Goal: Transaction & Acquisition: Obtain resource

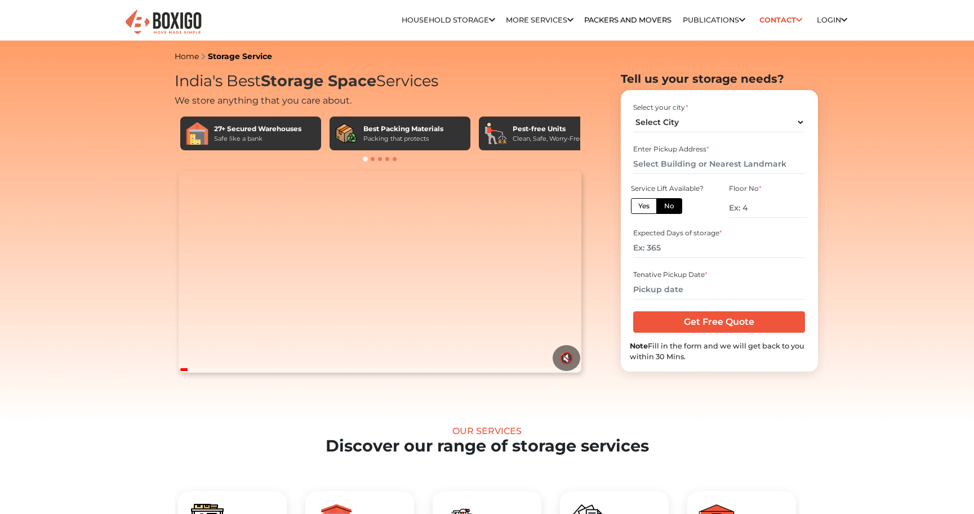
select select "[GEOGRAPHIC_DATA]"
click option "[GEOGRAPHIC_DATA]" at bounding box center [0, 0] width 0 height 0
click at [669, 165] on input "text" at bounding box center [719, 164] width 172 height 20
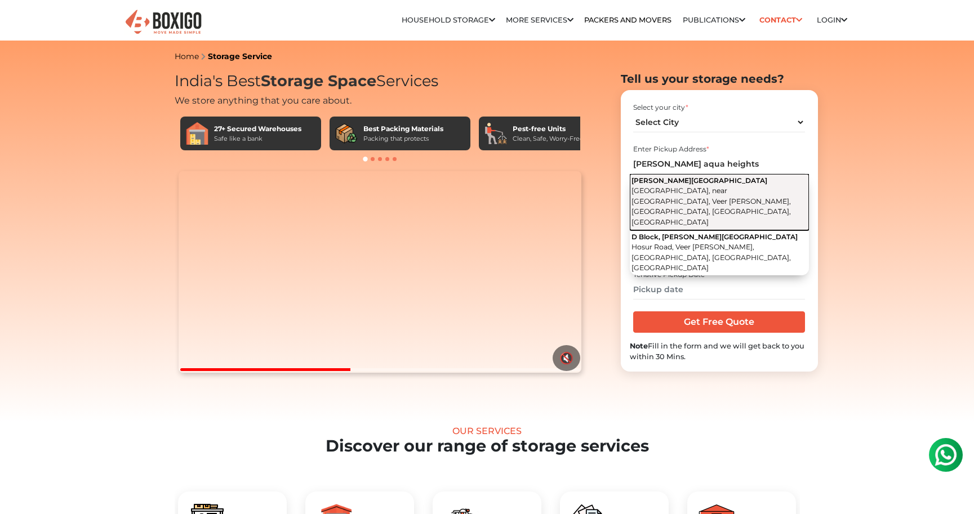
click at [744, 188] on span "Hosur Road, near D-Mart, Veer Sandra, Electronic City, Bengaluru, Karnataka" at bounding box center [711, 206] width 159 height 40
type input "[PERSON_NAME][GEOGRAPHIC_DATA], [GEOGRAPHIC_DATA], near [GEOGRAPHIC_DATA], [GEO…"
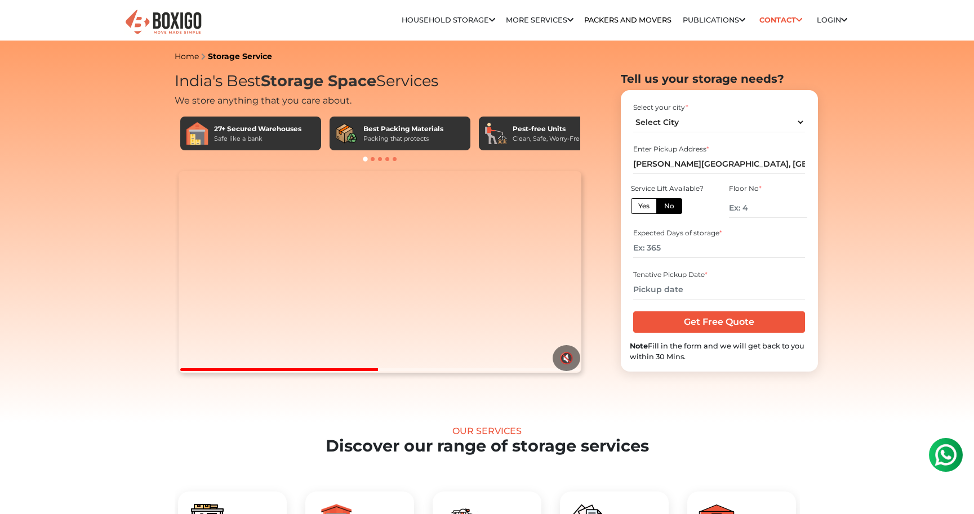
click at [643, 207] on label "Yes" at bounding box center [644, 206] width 26 height 16
click at [643, 207] on input "Yes" at bounding box center [641, 204] width 7 height 7
radio input "true"
click at [666, 252] on input "number" at bounding box center [719, 248] width 172 height 20
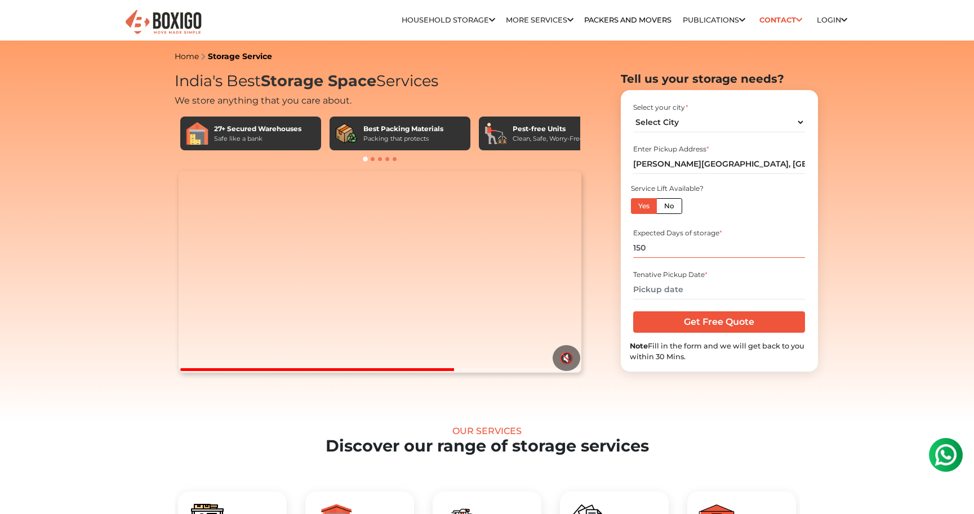
type input "150"
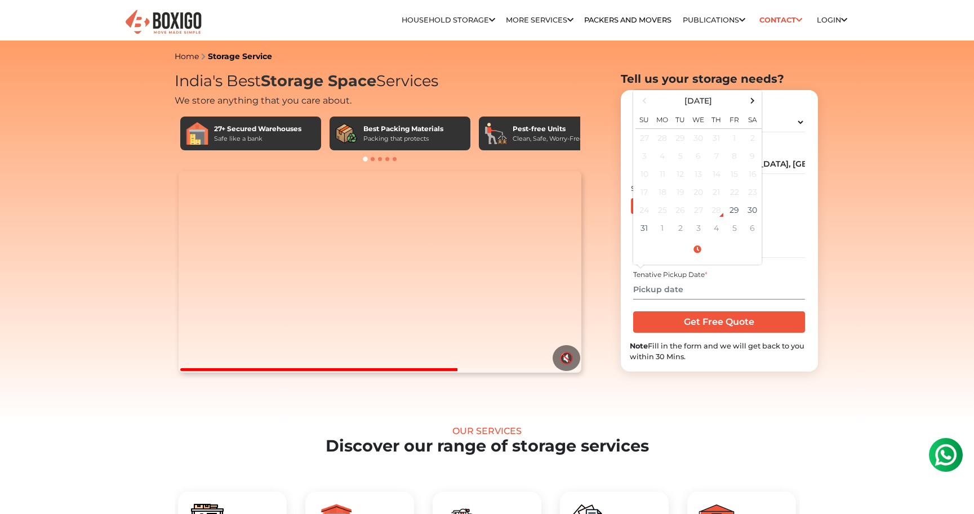
click at [682, 291] on input "text" at bounding box center [719, 290] width 172 height 20
click at [751, 100] on span at bounding box center [752, 100] width 15 height 15
click at [661, 195] on td "22" at bounding box center [663, 192] width 18 height 18
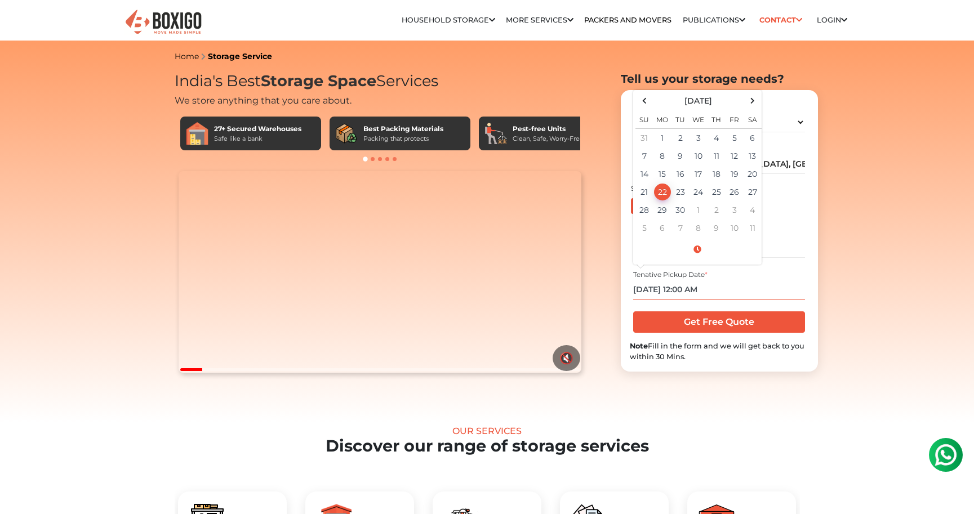
click at [692, 292] on input "09/22/2025 12:00 AM" at bounding box center [719, 290] width 172 height 20
type input "09/22/2025 12:00 PM"
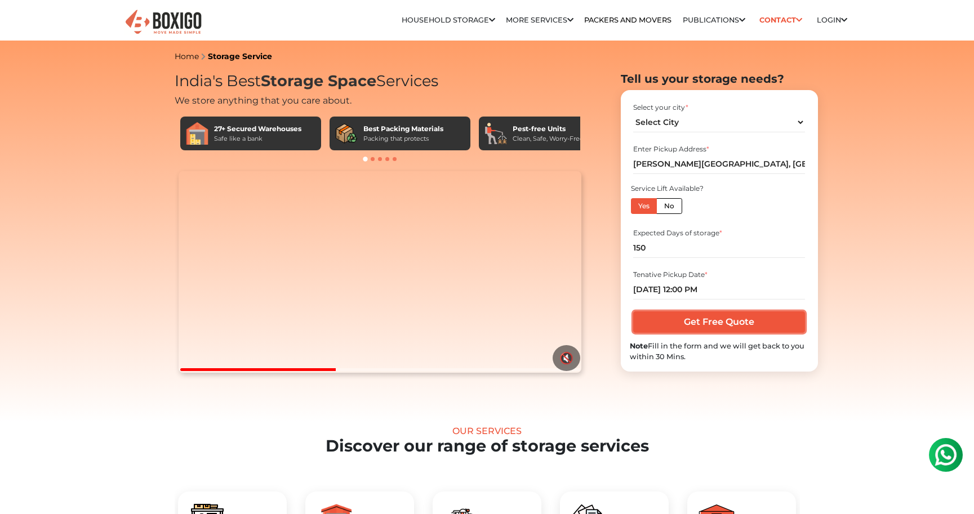
click at [723, 325] on input "Get Free Quote" at bounding box center [719, 322] width 172 height 21
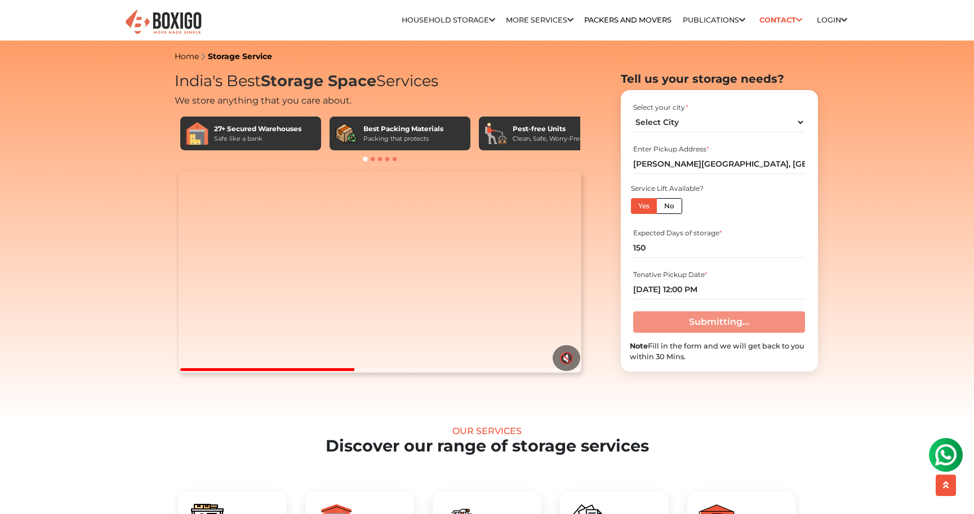
scroll to position [43, 0]
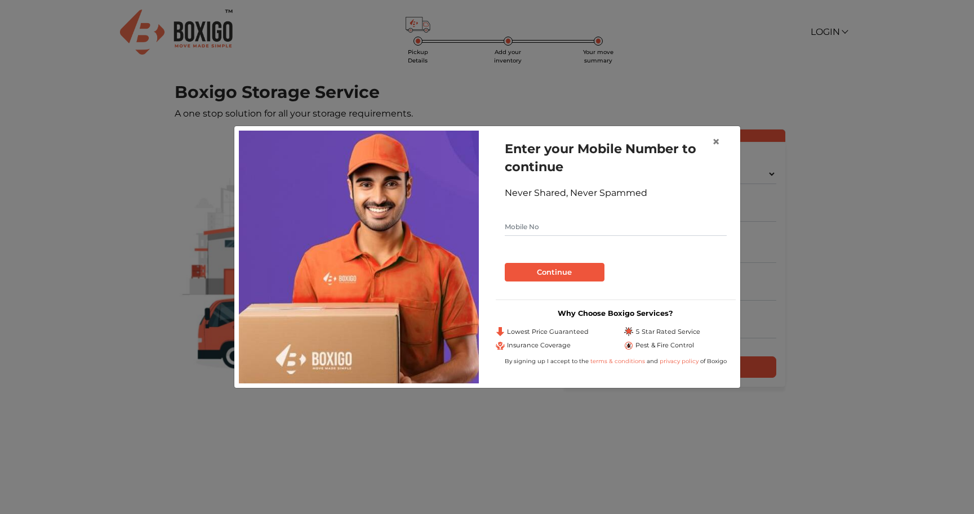
click at [541, 229] on input "text" at bounding box center [616, 227] width 222 height 18
type input "7042105240"
click at [539, 279] on button "Continue" at bounding box center [555, 272] width 100 height 19
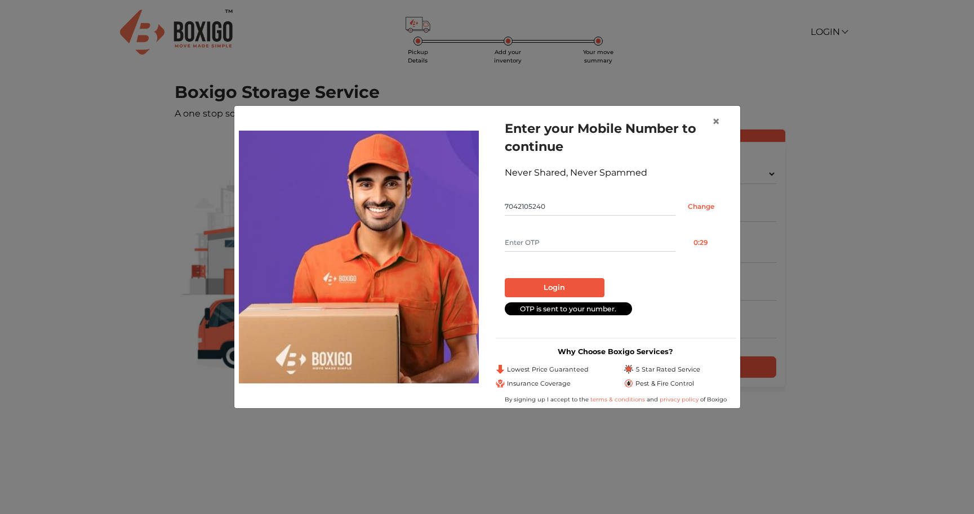
click at [537, 239] on input "text" at bounding box center [590, 243] width 171 height 18
type input "3537"
click at [545, 283] on button "Login" at bounding box center [555, 287] width 100 height 19
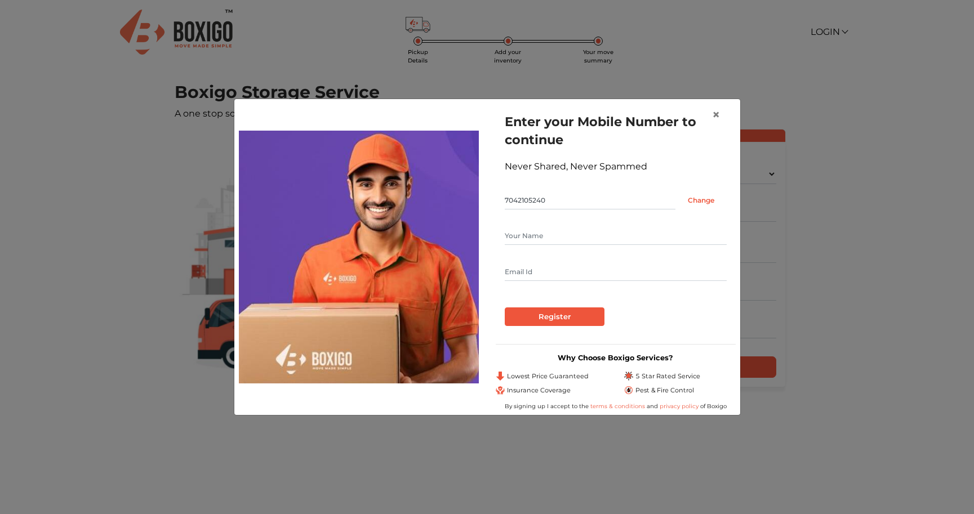
click at [533, 232] on input "text" at bounding box center [616, 236] width 222 height 18
type input "Nites"
click at [699, 198] on input "Change" at bounding box center [701, 201] width 51 height 18
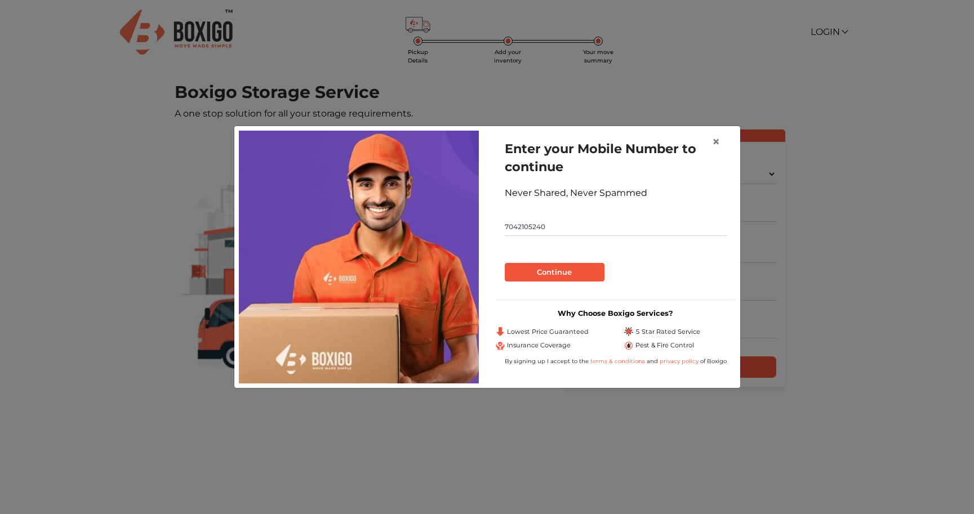
click at [541, 230] on input "7042105240" at bounding box center [616, 227] width 222 height 18
type input "7411349642"
click at [505, 263] on button "Continue" at bounding box center [555, 272] width 100 height 19
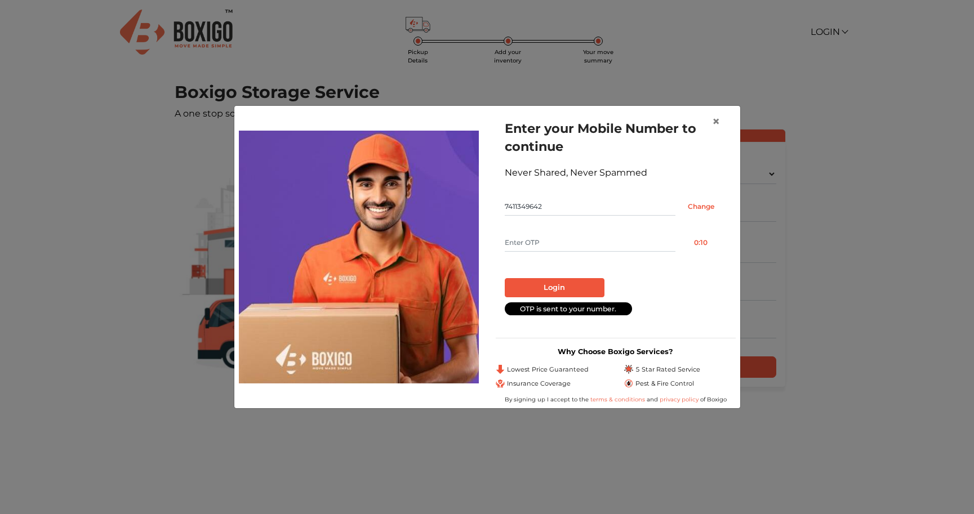
click at [535, 244] on input "text" at bounding box center [590, 243] width 171 height 18
type input "1067"
click at [553, 285] on button "Login" at bounding box center [555, 287] width 100 height 19
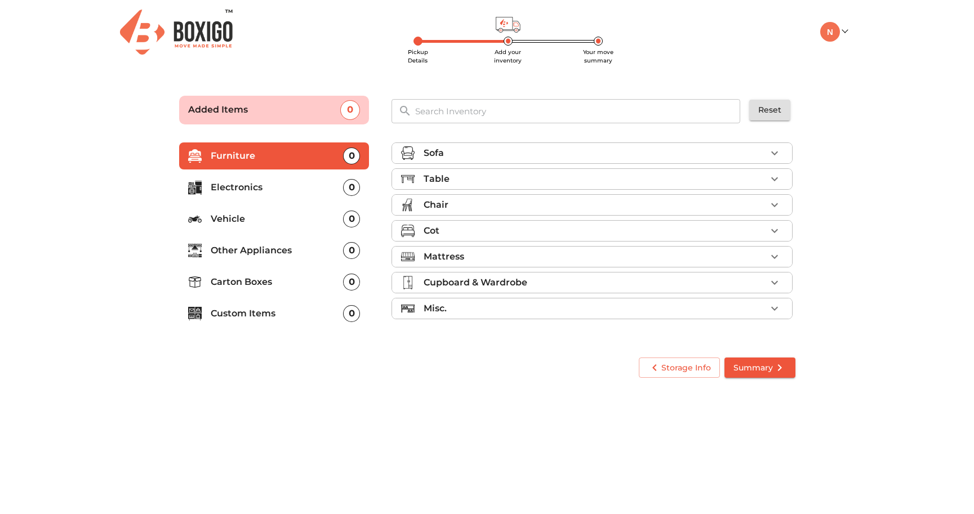
click at [470, 157] on div "Sofa" at bounding box center [595, 153] width 343 height 14
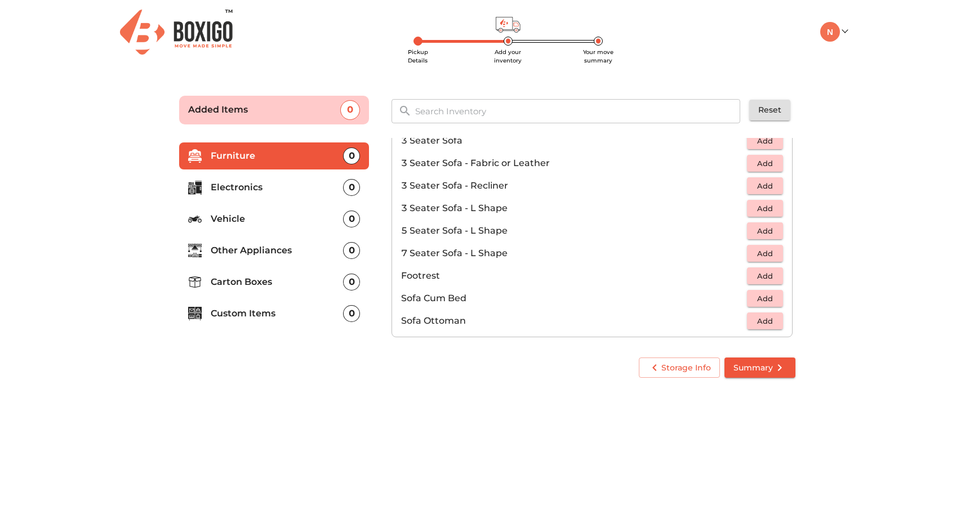
scroll to position [176, 0]
click at [768, 207] on span "Add" at bounding box center [765, 206] width 25 height 13
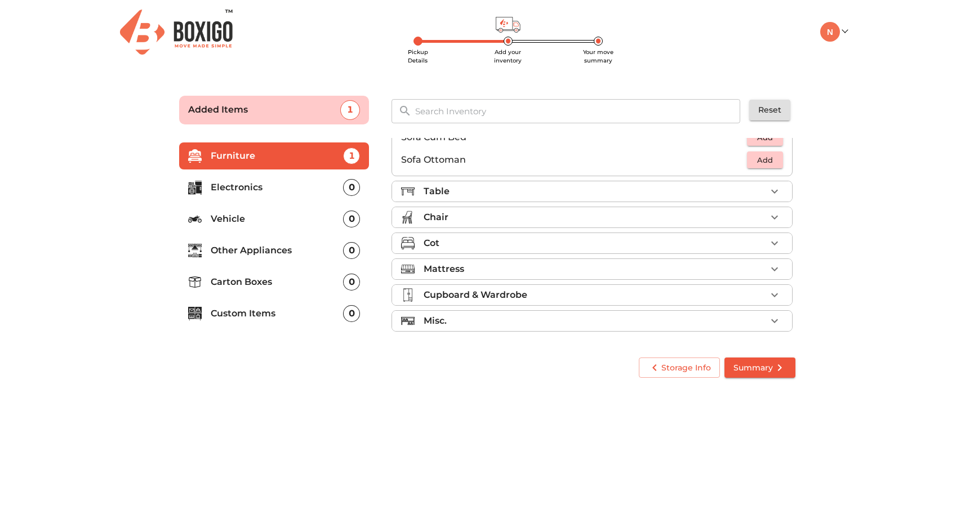
click at [719, 196] on div "Table" at bounding box center [595, 192] width 343 height 14
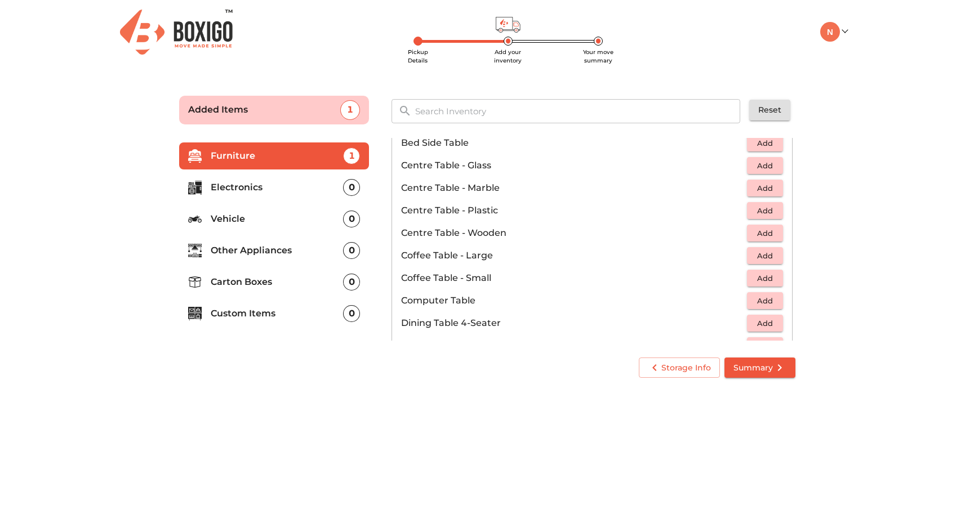
scroll to position [26, 0]
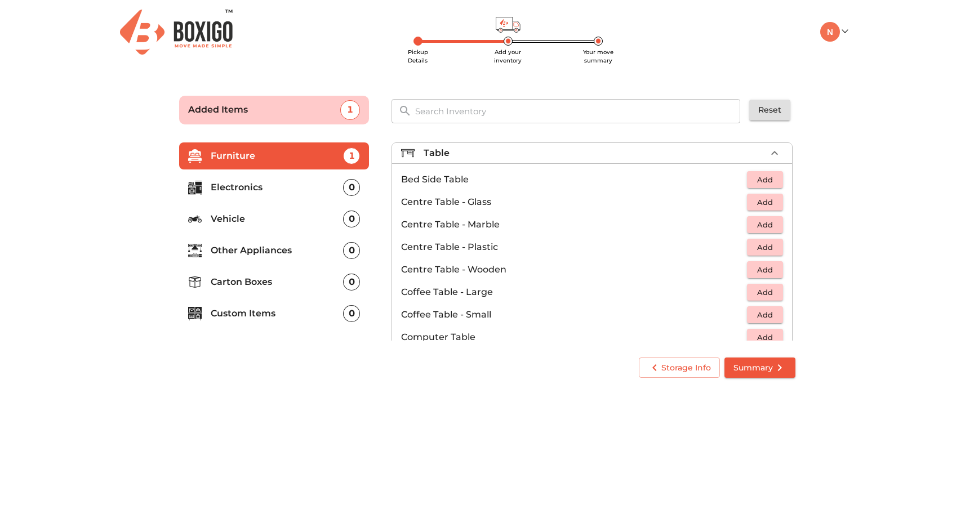
click at [767, 176] on span "Add" at bounding box center [765, 180] width 25 height 13
click at [774, 179] on icon "button" at bounding box center [775, 180] width 8 height 8
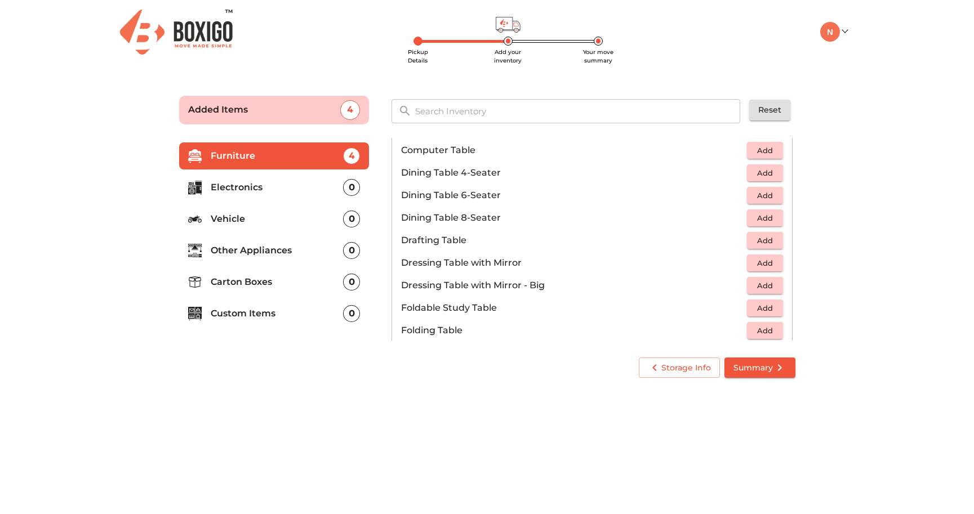
scroll to position [216, 0]
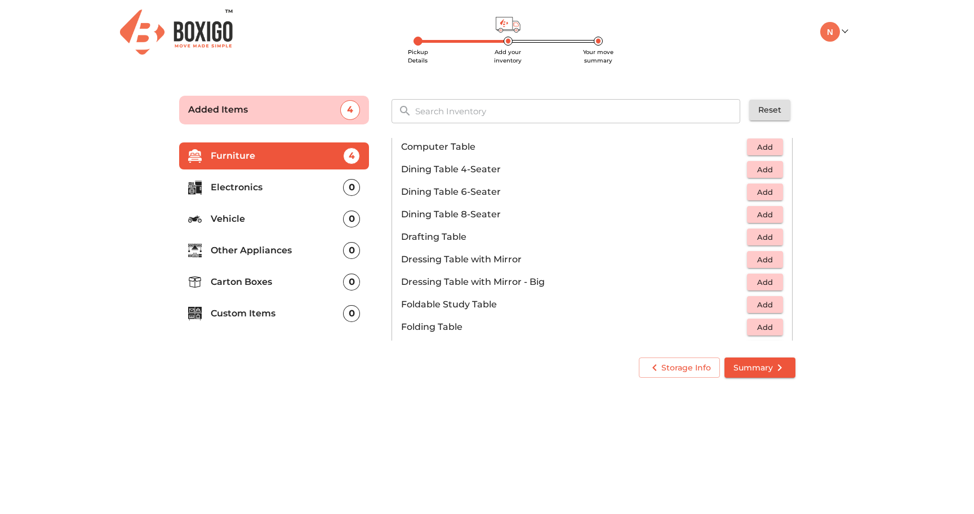
click at [763, 192] on span "Add" at bounding box center [765, 192] width 25 height 13
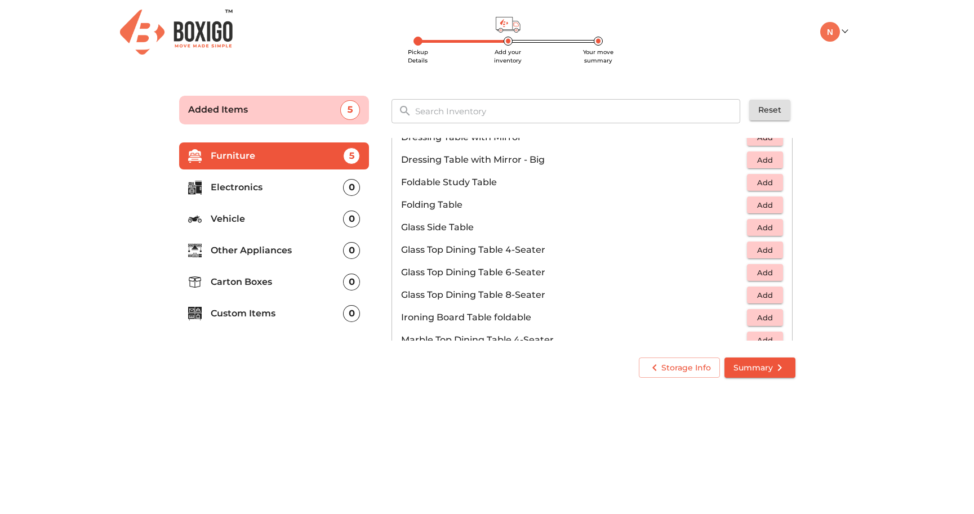
click at [756, 206] on span "Add" at bounding box center [765, 205] width 25 height 13
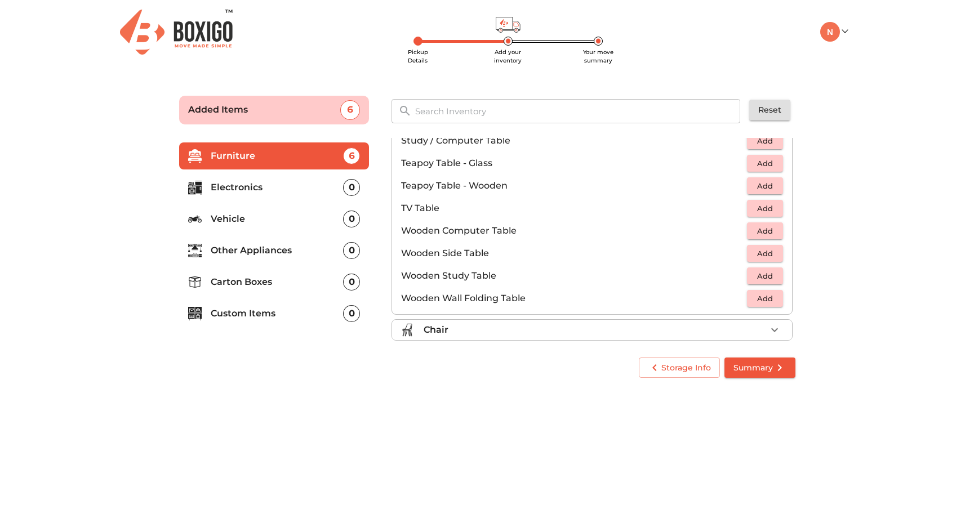
scroll to position [677, 0]
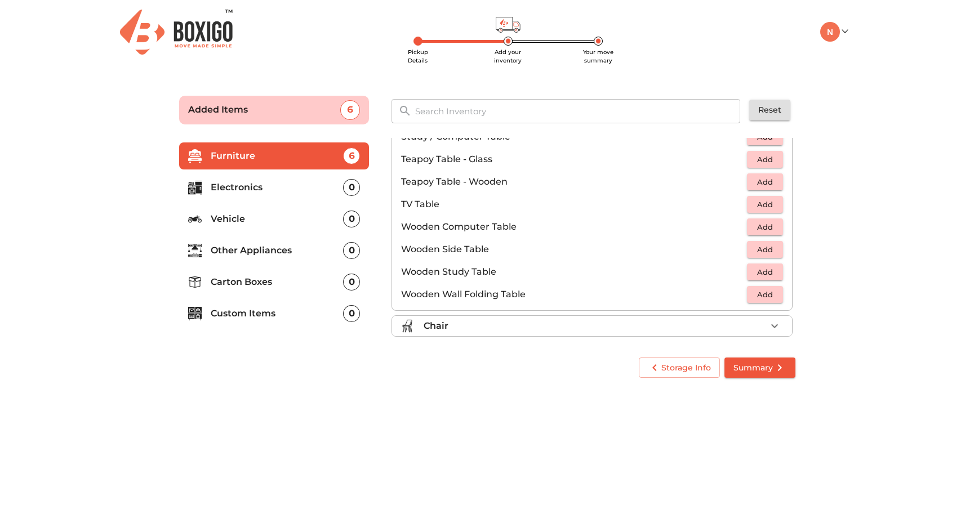
click at [765, 205] on span "Add" at bounding box center [765, 204] width 25 height 13
click at [740, 205] on icon "button" at bounding box center [740, 204] width 8 height 10
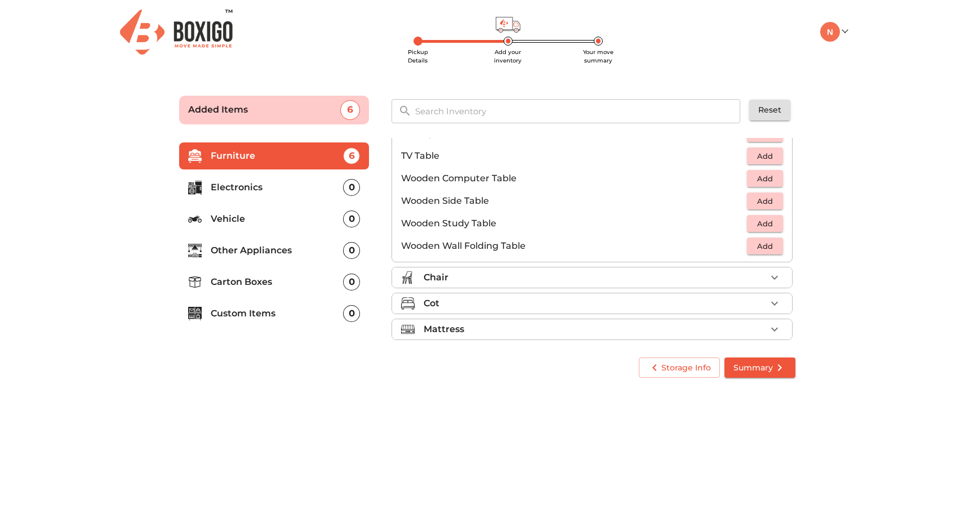
scroll to position [729, 0]
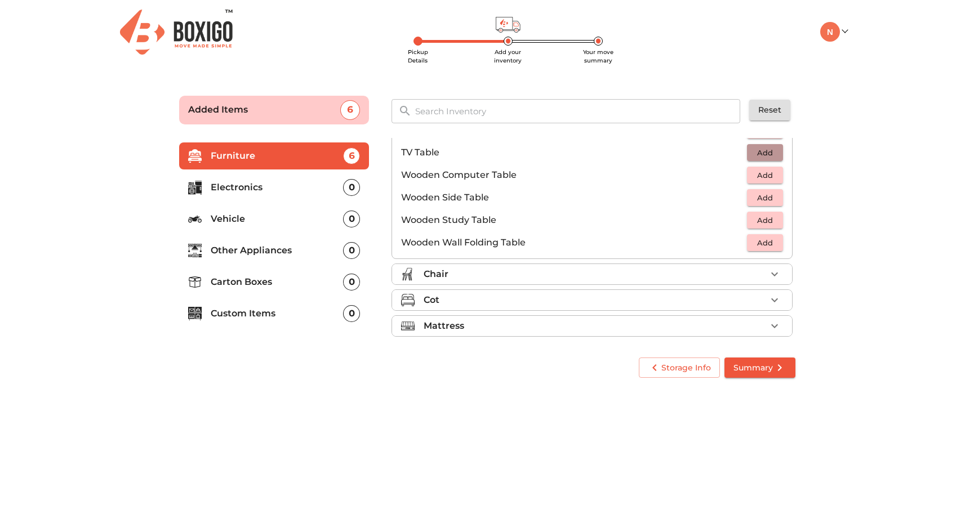
click at [767, 156] on span "Add" at bounding box center [765, 152] width 25 height 13
click at [666, 277] on div "Chair" at bounding box center [595, 275] width 343 height 14
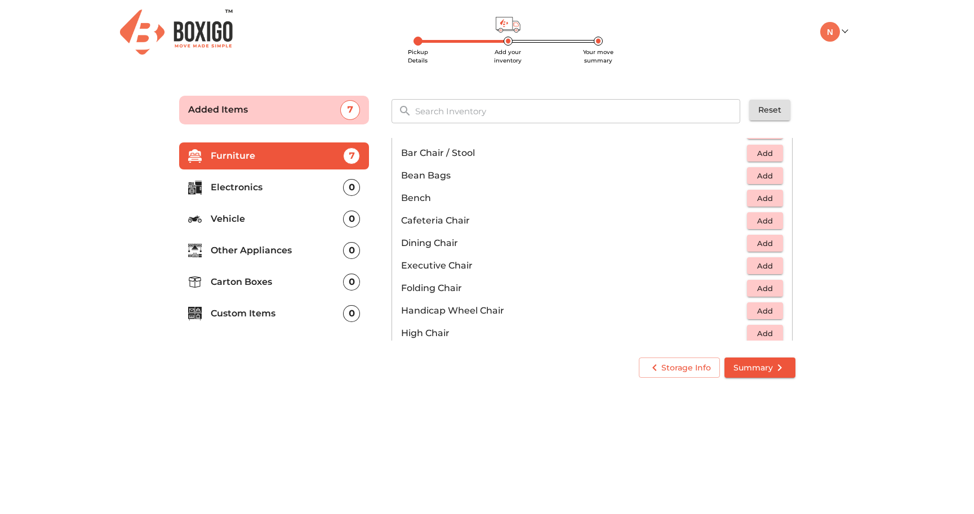
scroll to position [130, 0]
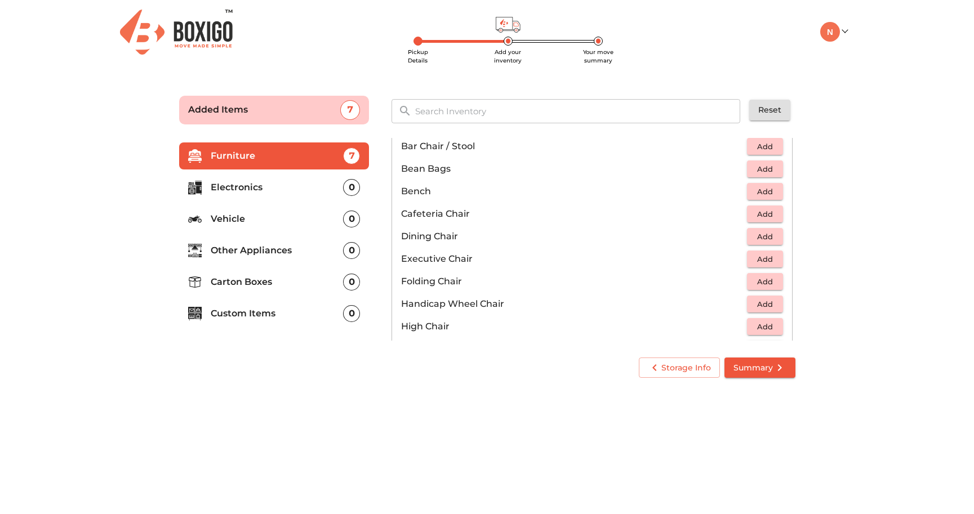
click at [766, 233] on span "Add" at bounding box center [765, 236] width 25 height 13
click at [770, 234] on icon "button" at bounding box center [775, 237] width 14 height 14
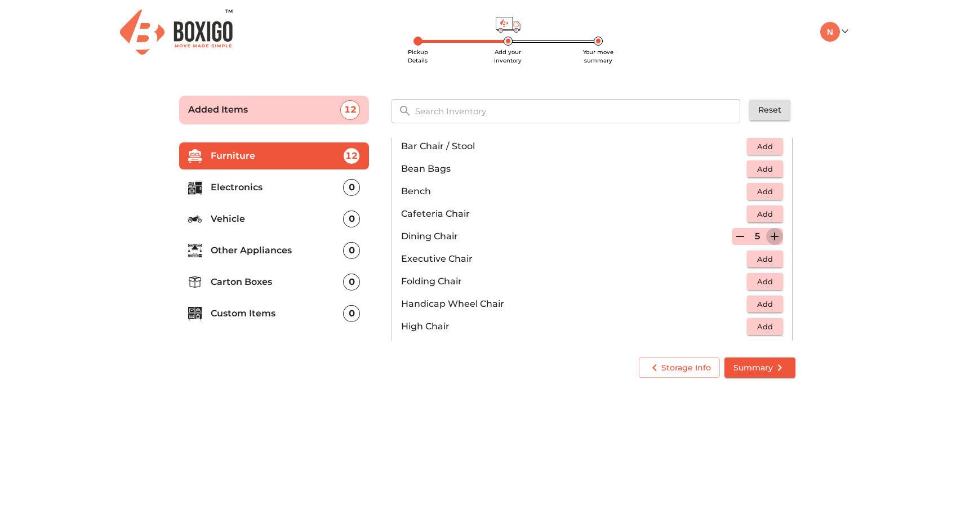
click at [770, 234] on icon "button" at bounding box center [775, 237] width 14 height 14
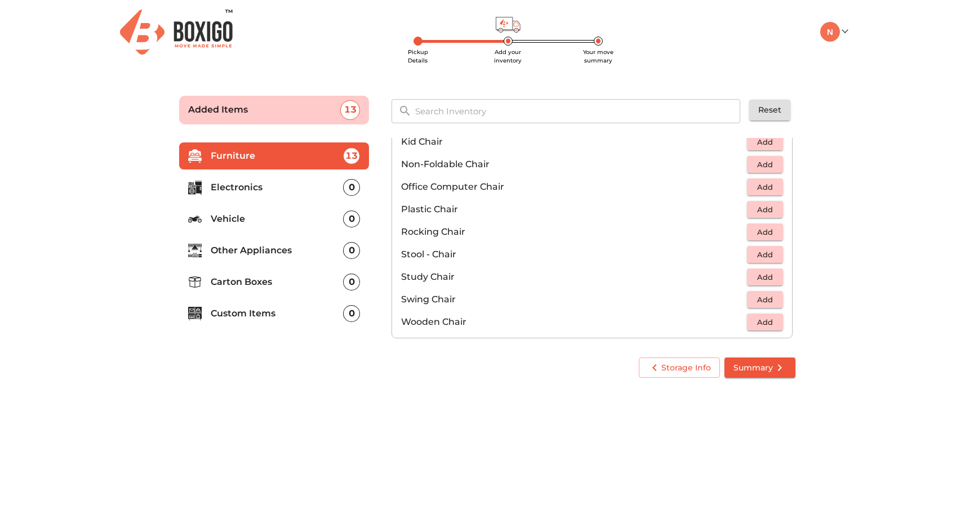
scroll to position [367, 0]
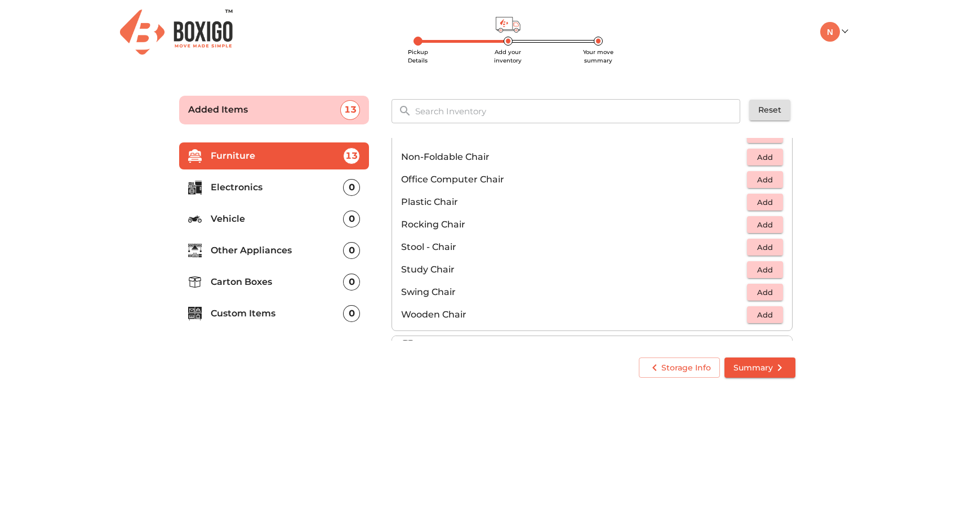
click at [766, 207] on span "Add" at bounding box center [765, 202] width 25 height 13
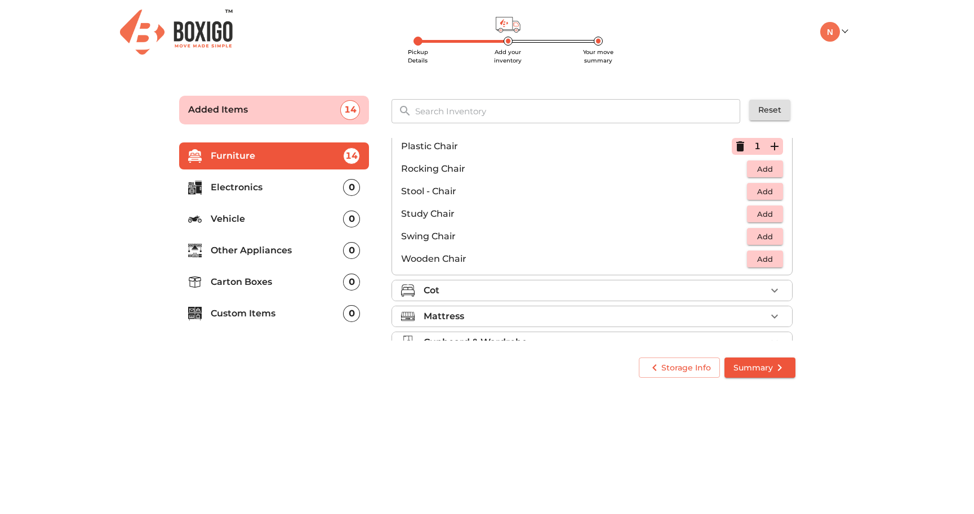
scroll to position [442, 0]
click at [664, 272] on div "Cot" at bounding box center [595, 269] width 343 height 14
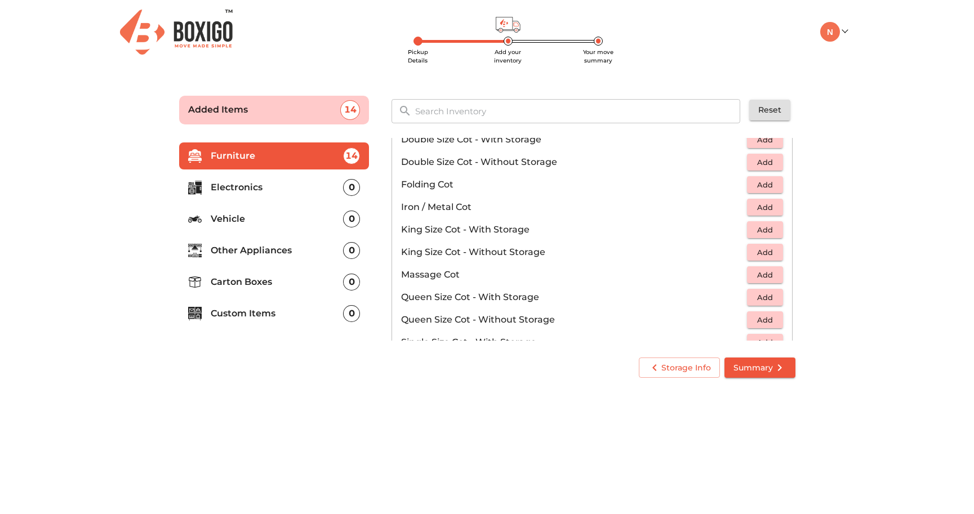
scroll to position [233, 0]
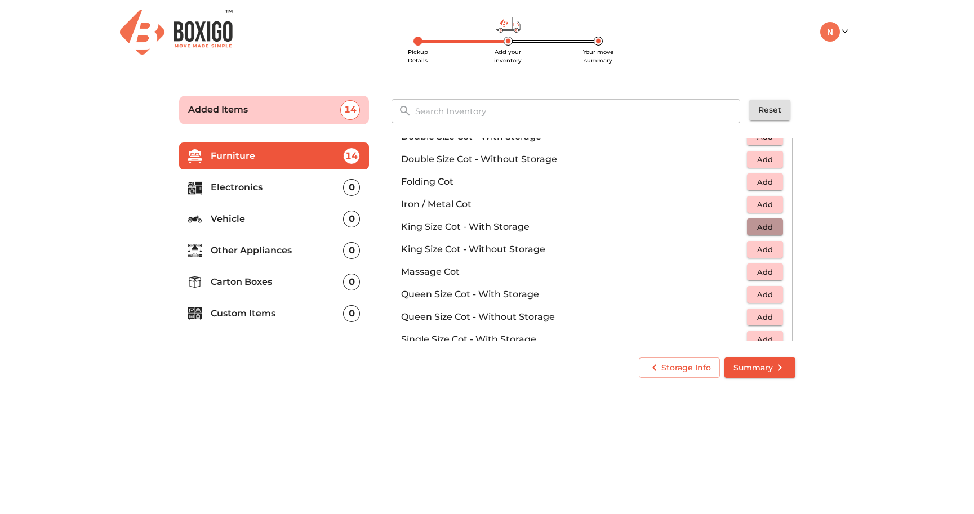
click at [763, 230] on span "Add" at bounding box center [765, 227] width 25 height 13
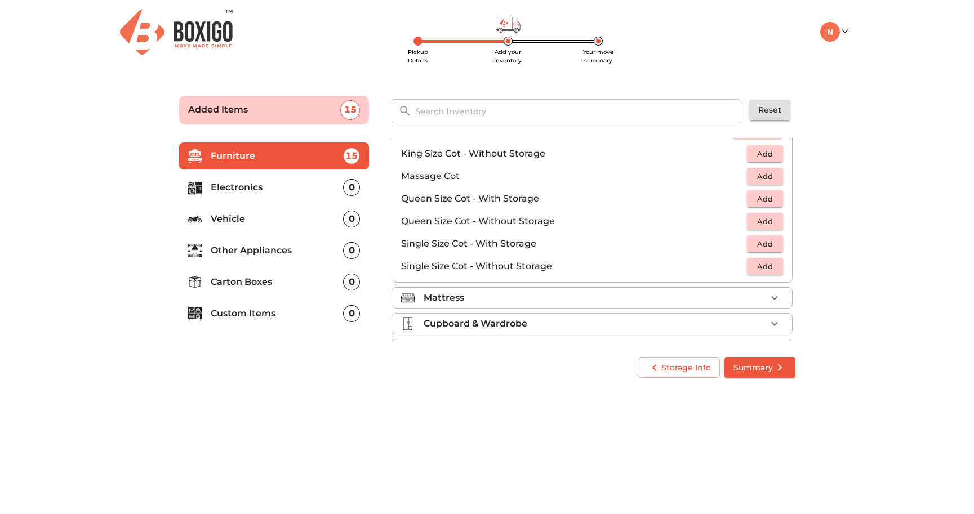
scroll to position [335, 0]
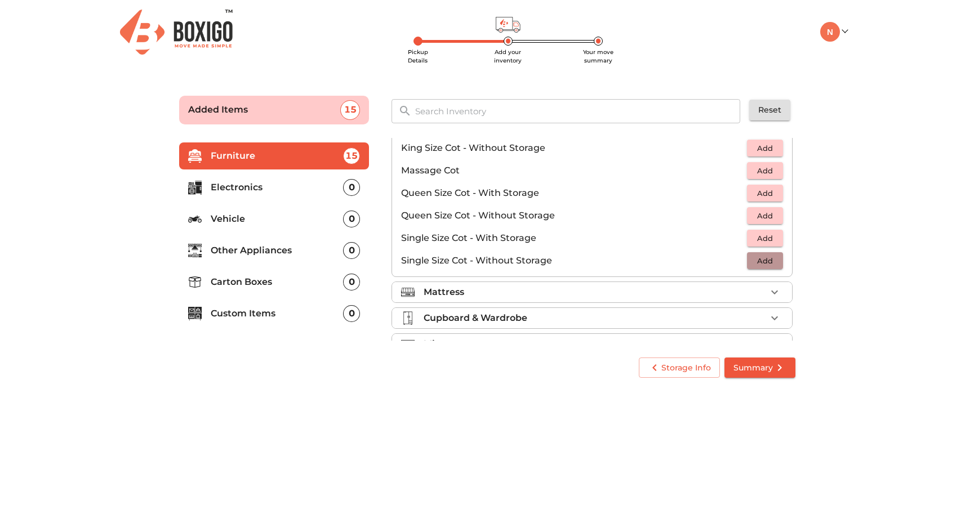
click at [759, 263] on span "Add" at bounding box center [765, 261] width 25 height 13
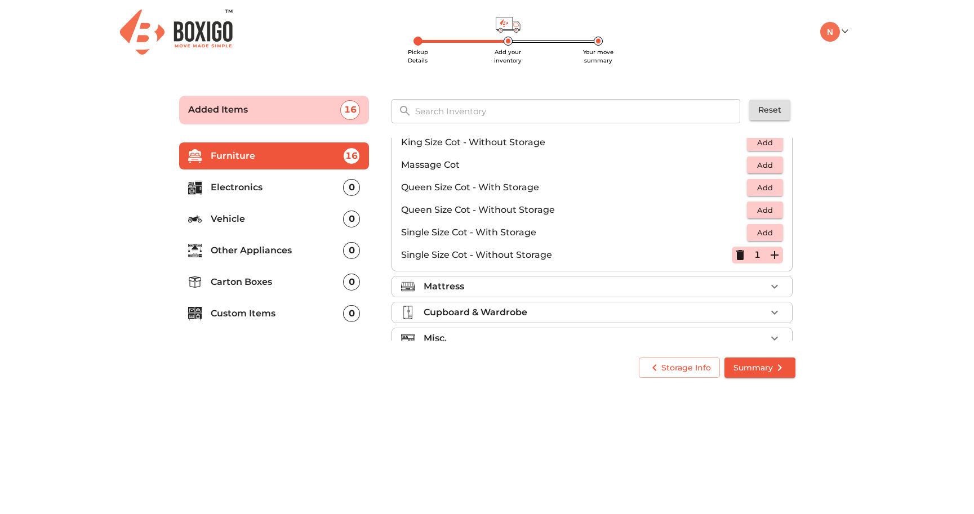
scroll to position [358, 0]
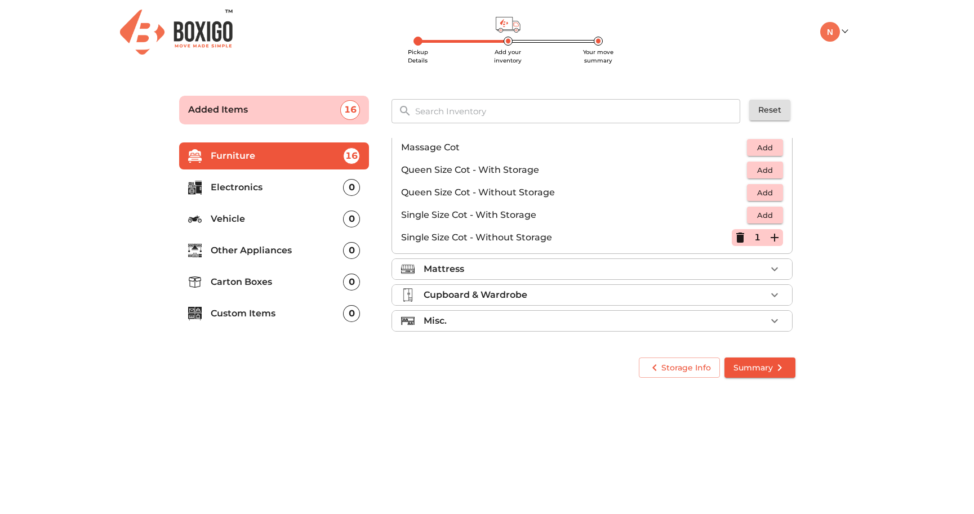
click at [671, 273] on div "Mattress" at bounding box center [595, 270] width 343 height 14
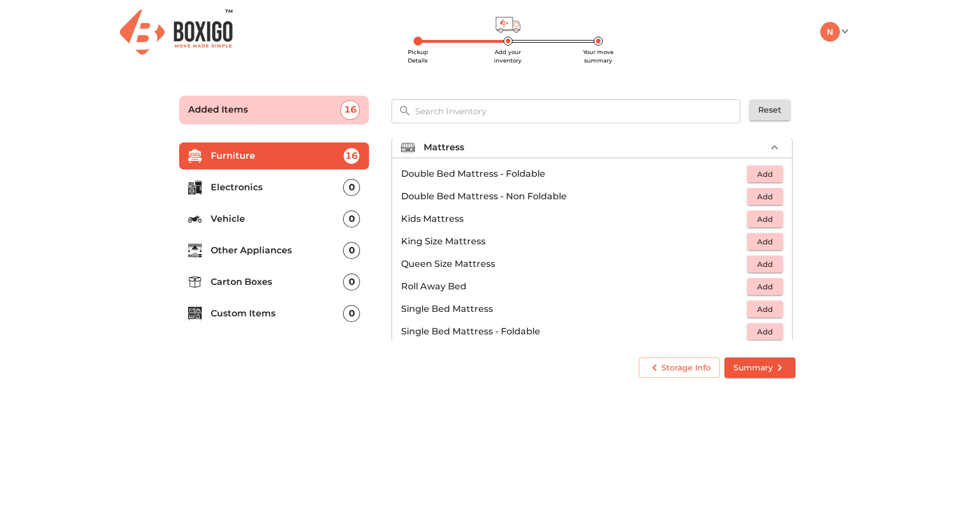
scroll to position [108, 0]
click at [772, 245] on span "Add" at bounding box center [765, 243] width 25 height 13
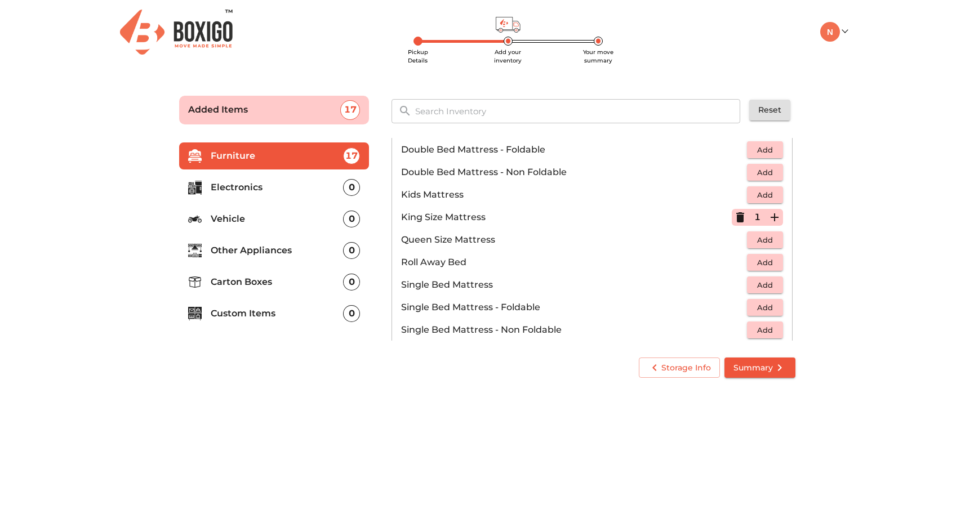
scroll to position [137, 0]
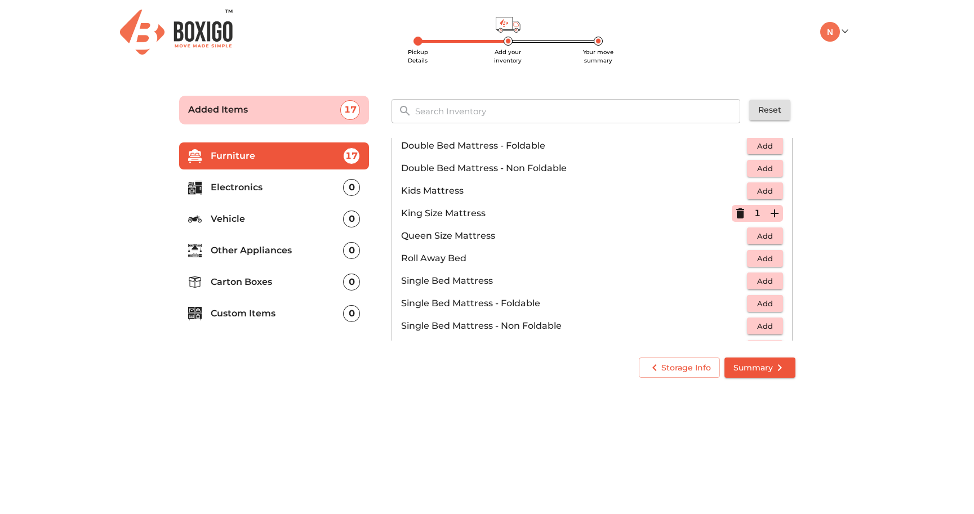
click at [761, 284] on span "Add" at bounding box center [765, 281] width 25 height 13
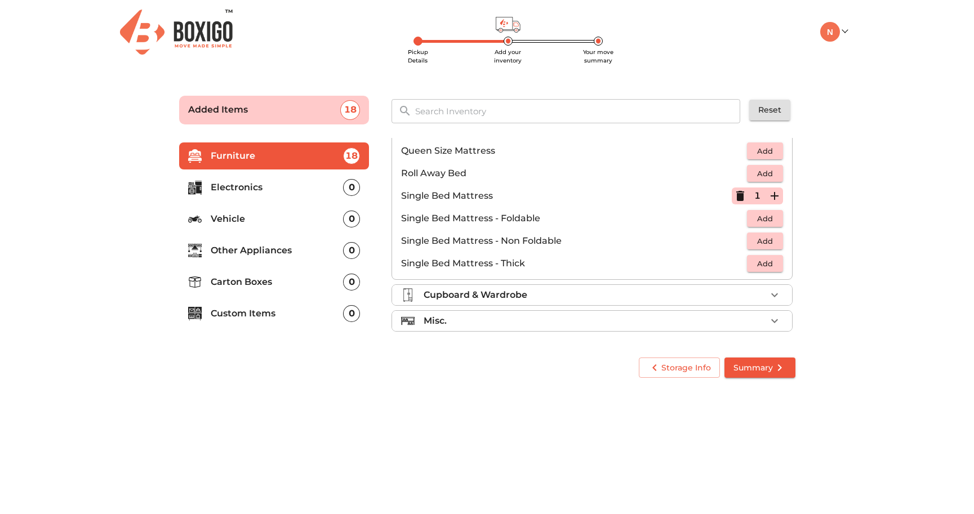
click at [659, 294] on div "Cupboard & Wardrobe" at bounding box center [595, 295] width 343 height 14
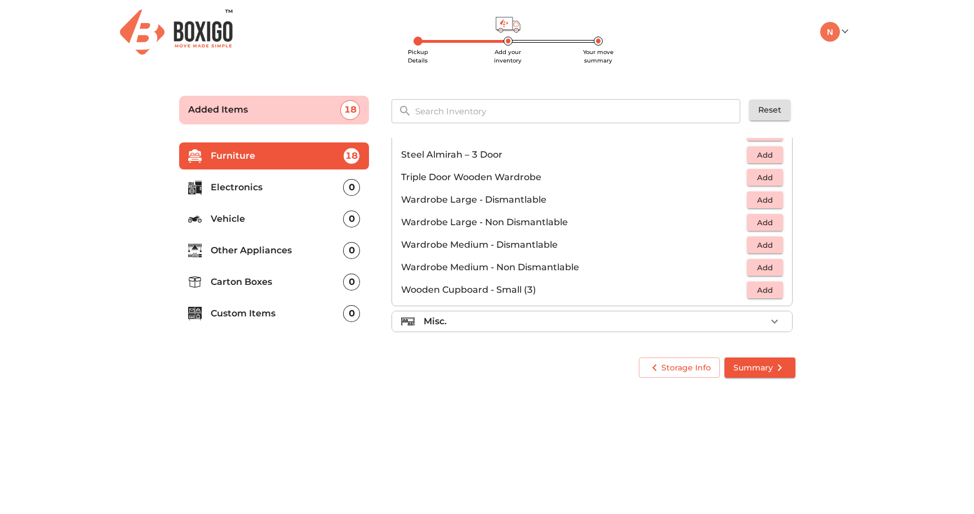
scroll to position [380, 0]
click at [687, 327] on div "Misc." at bounding box center [595, 321] width 343 height 14
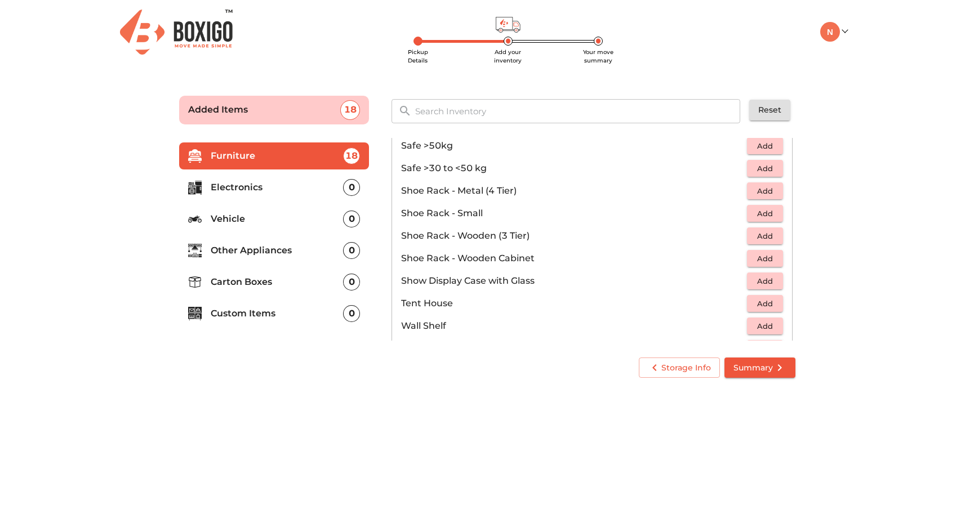
scroll to position [573, 0]
click at [774, 258] on span "Add" at bounding box center [765, 258] width 25 height 13
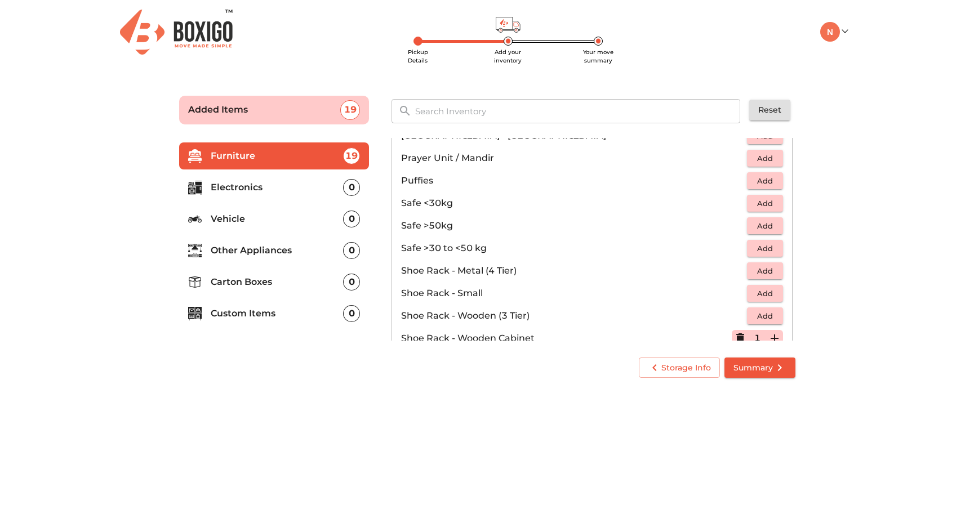
scroll to position [606, 0]
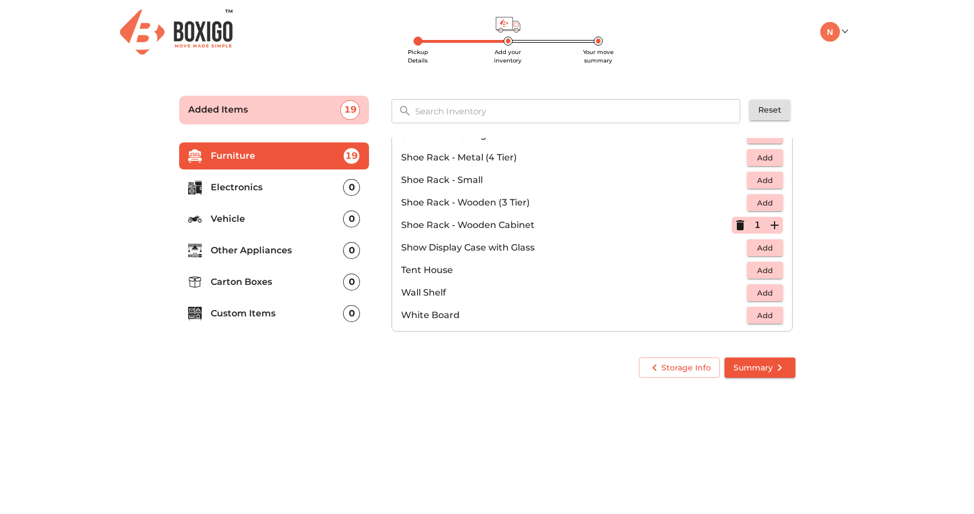
click at [265, 186] on p "Electronics" at bounding box center [277, 188] width 133 height 14
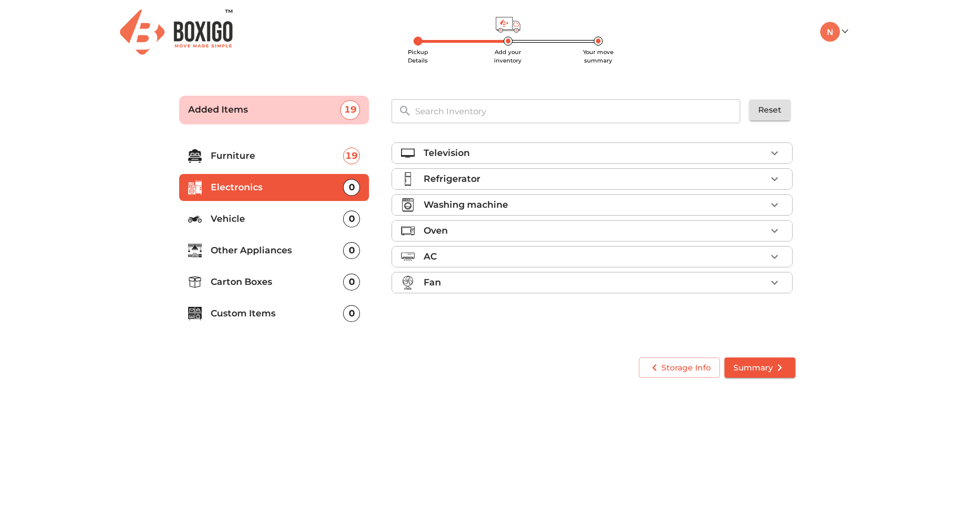
click at [539, 155] on div "Television" at bounding box center [595, 153] width 343 height 14
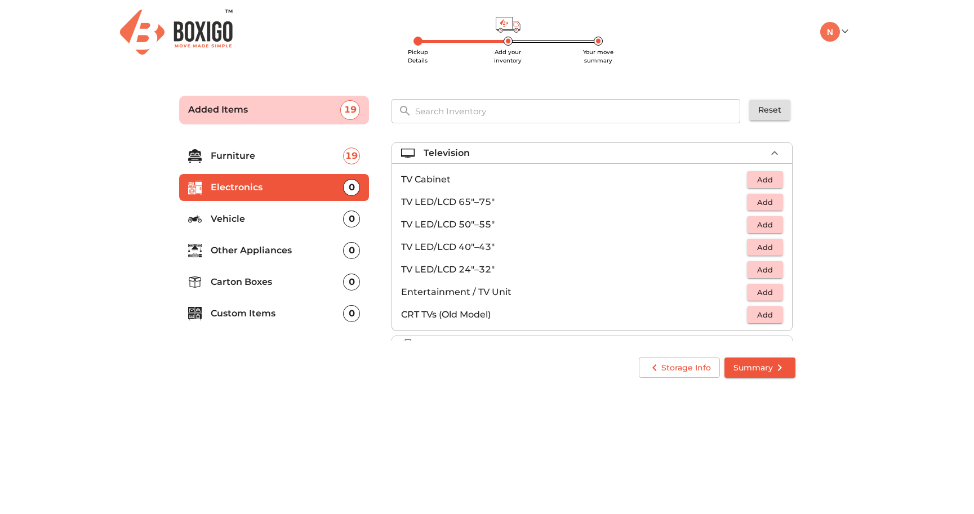
click at [757, 273] on span "Add" at bounding box center [765, 270] width 25 height 13
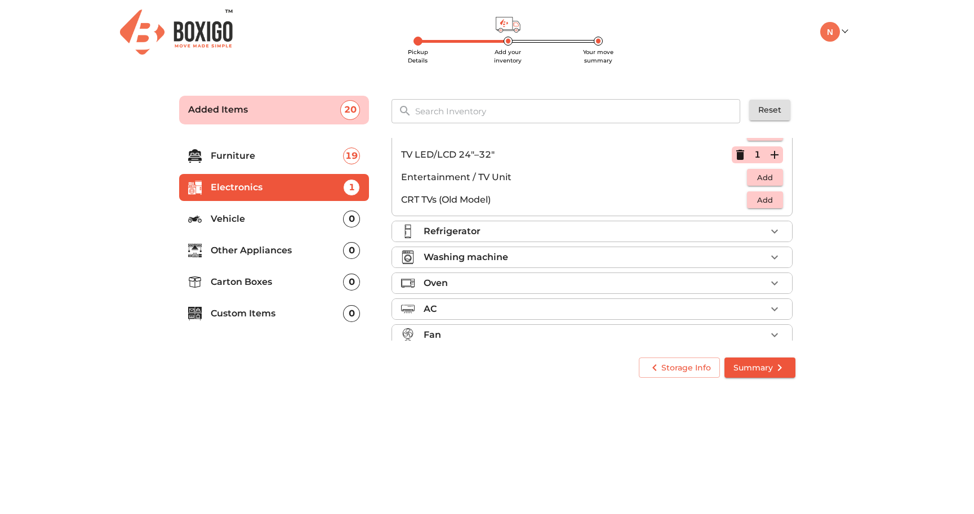
scroll to position [129, 0]
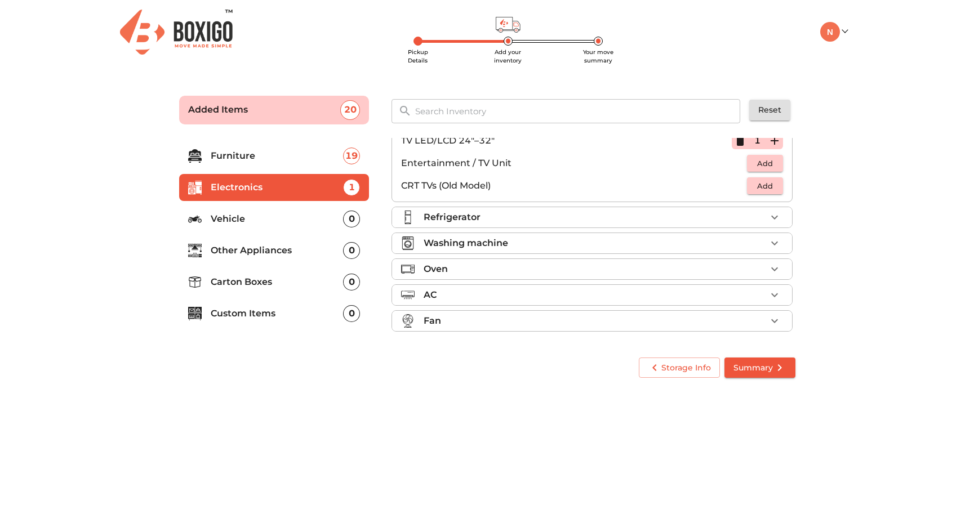
click at [650, 217] on div "Refrigerator" at bounding box center [595, 218] width 343 height 14
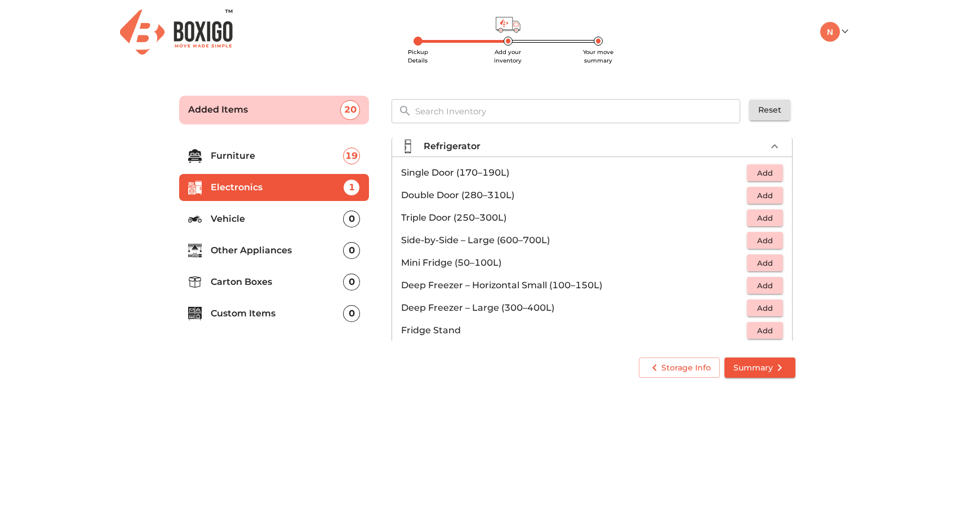
scroll to position [32, 0]
click at [767, 179] on span "Add" at bounding box center [765, 174] width 25 height 13
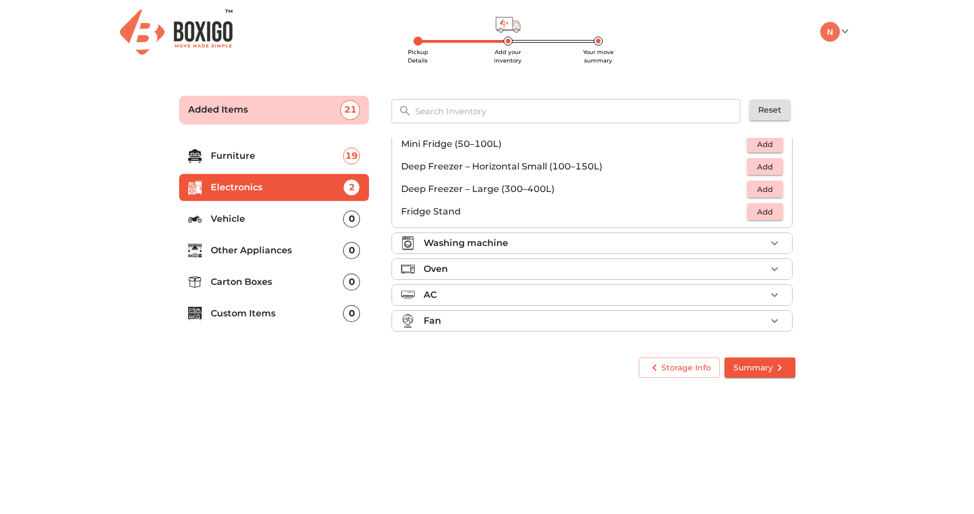
click at [619, 234] on li "Washing machine" at bounding box center [592, 243] width 400 height 20
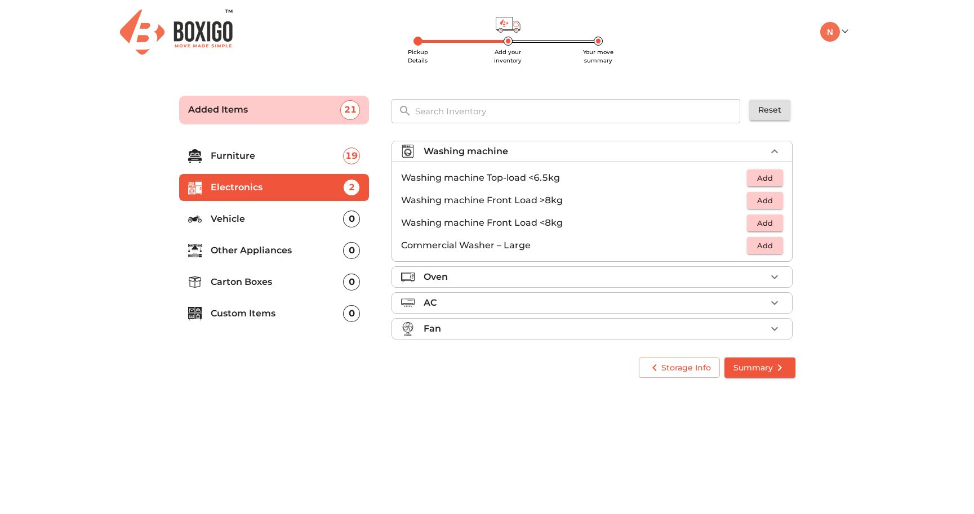
scroll to position [54, 0]
click at [762, 175] on span "Add" at bounding box center [765, 178] width 25 height 13
click at [597, 278] on div "Oven" at bounding box center [595, 277] width 343 height 14
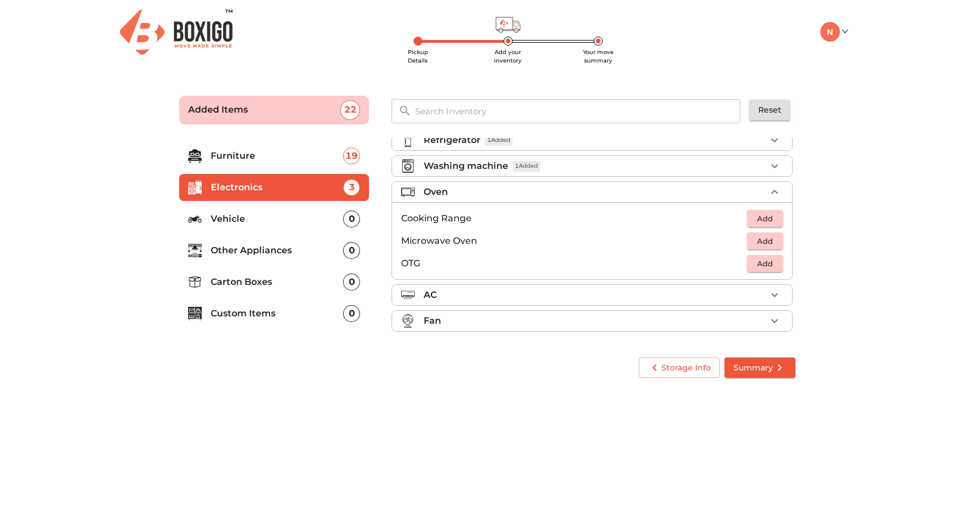
click at [581, 293] on div "AC" at bounding box center [595, 295] width 343 height 14
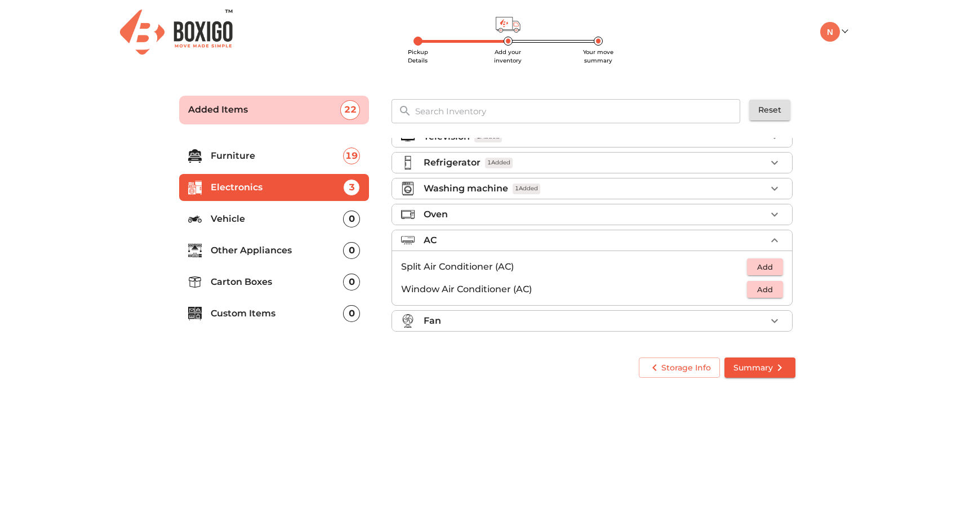
scroll to position [16, 0]
click at [564, 330] on li "Fan" at bounding box center [592, 321] width 400 height 20
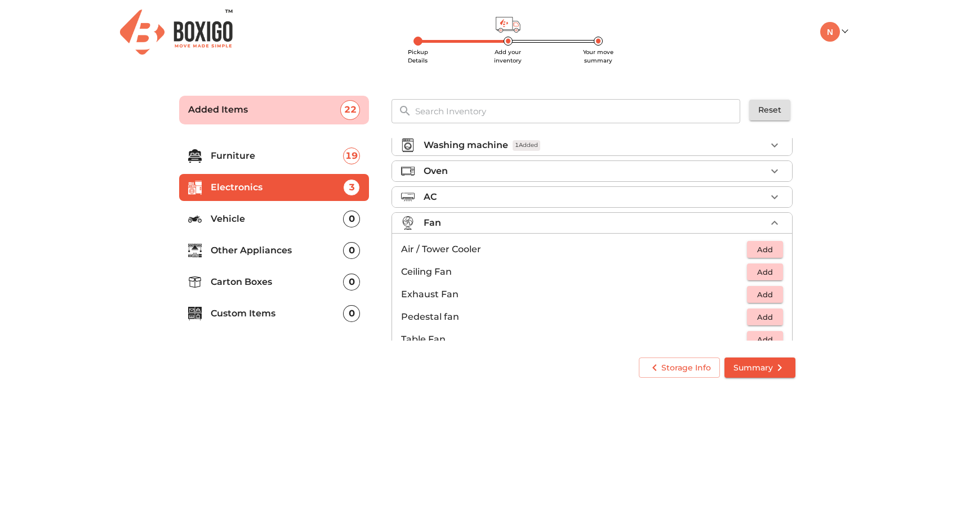
scroll to position [84, 0]
click at [299, 217] on p "Vehicle" at bounding box center [277, 219] width 133 height 14
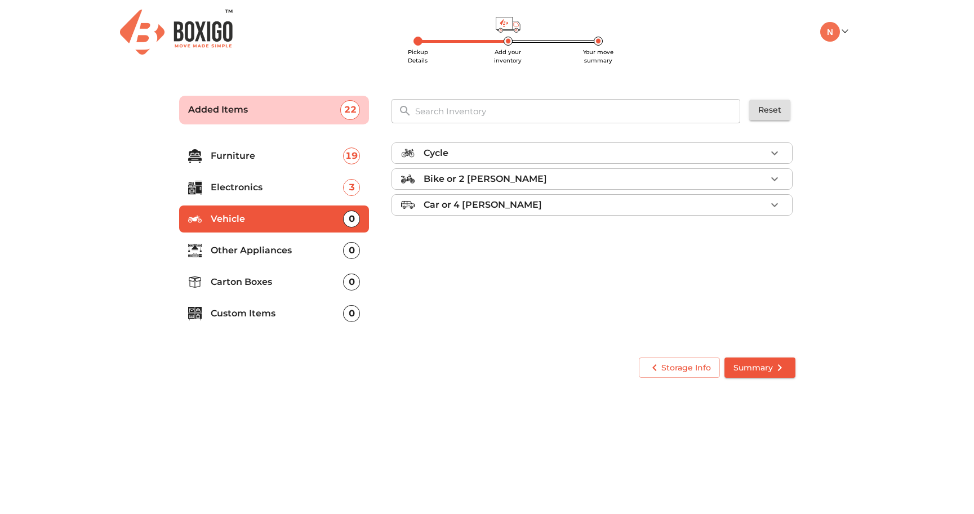
click at [485, 181] on p "Bike or 2 [PERSON_NAME]" at bounding box center [485, 179] width 123 height 14
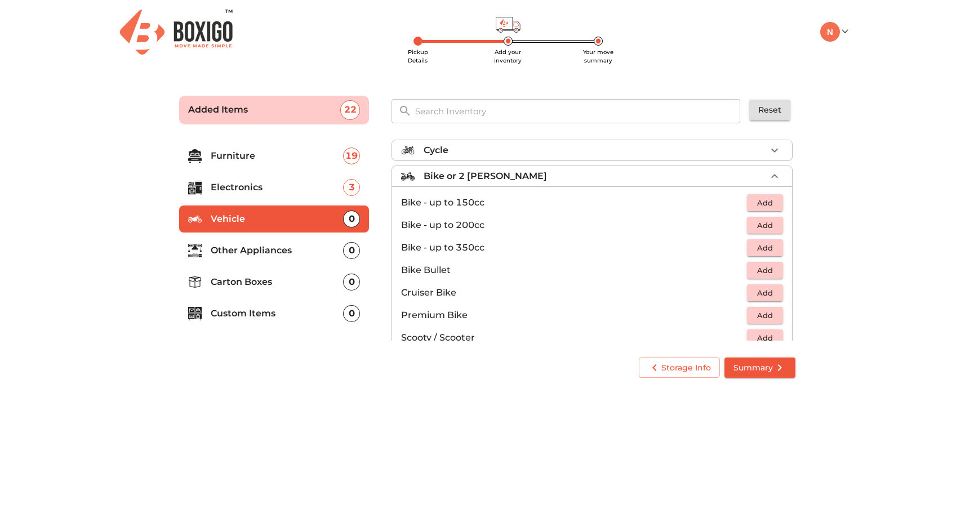
scroll to position [1, 0]
click at [762, 228] on span "Add" at bounding box center [765, 227] width 25 height 13
click at [277, 251] on p "Other Appliances" at bounding box center [277, 251] width 133 height 14
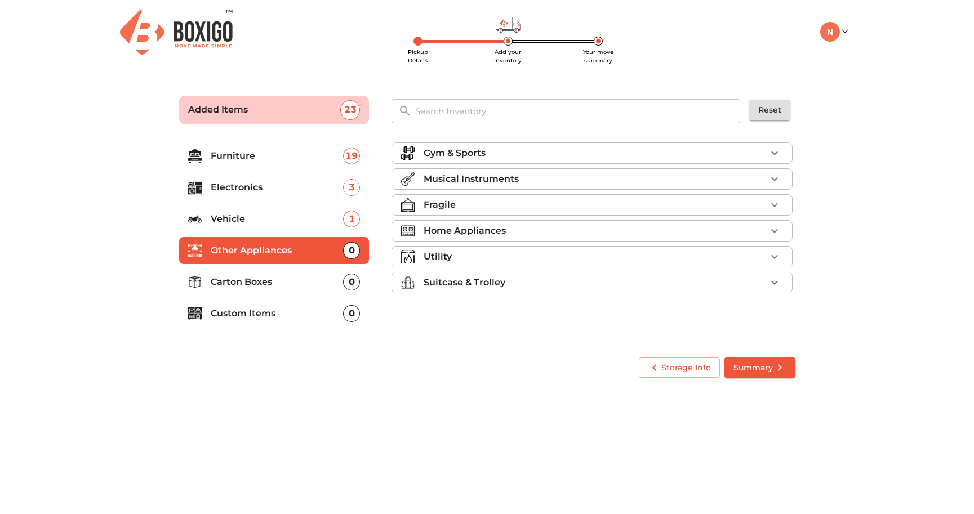
click at [501, 154] on div "Gym & Sports" at bounding box center [595, 153] width 343 height 14
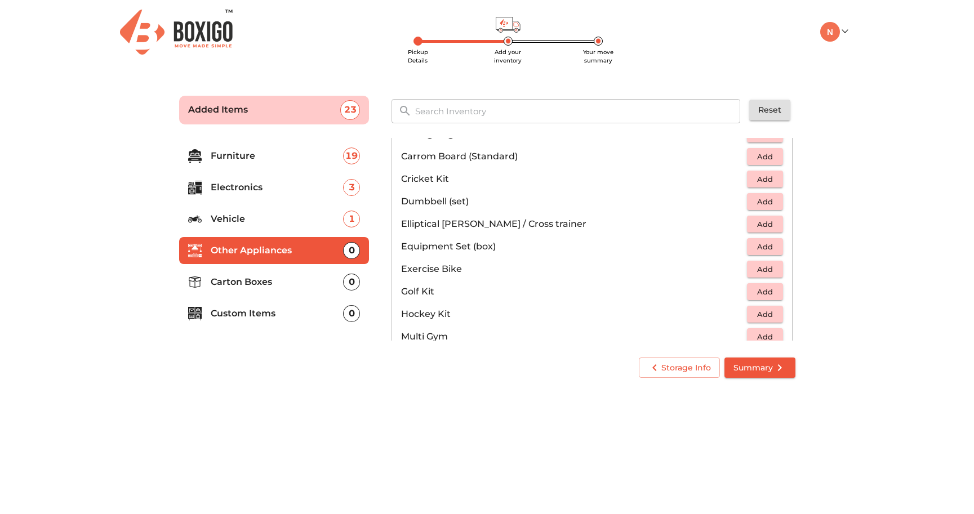
scroll to position [119, 0]
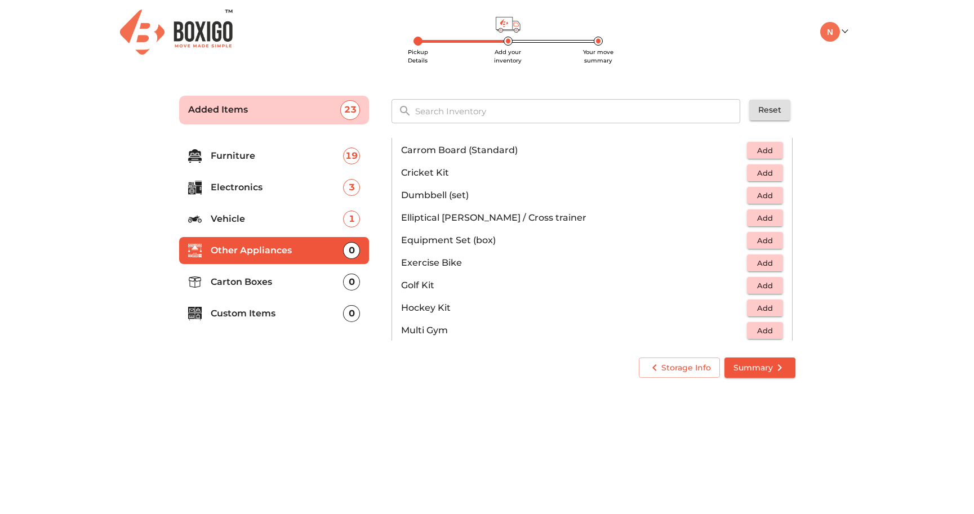
click at [765, 193] on span "Add" at bounding box center [765, 195] width 25 height 13
click at [739, 195] on icon "button" at bounding box center [740, 195] width 8 height 10
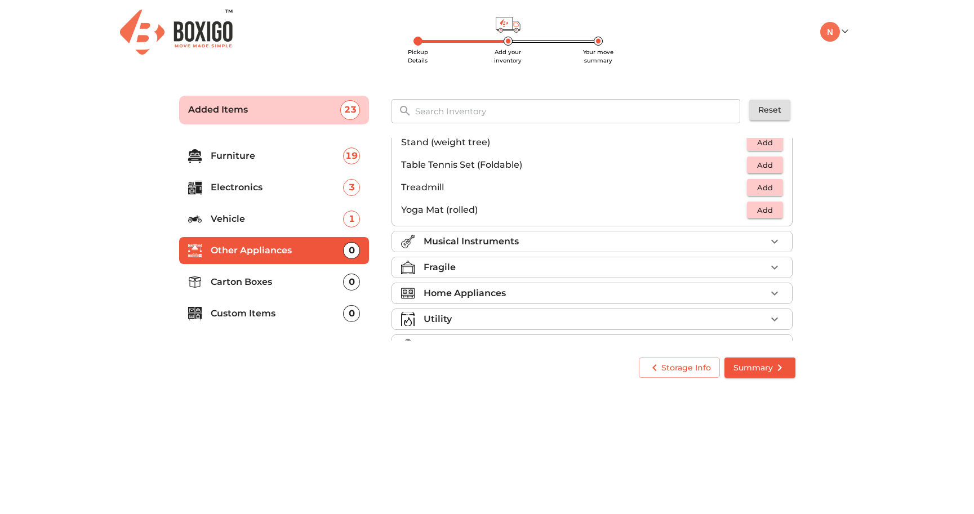
scroll to position [377, 0]
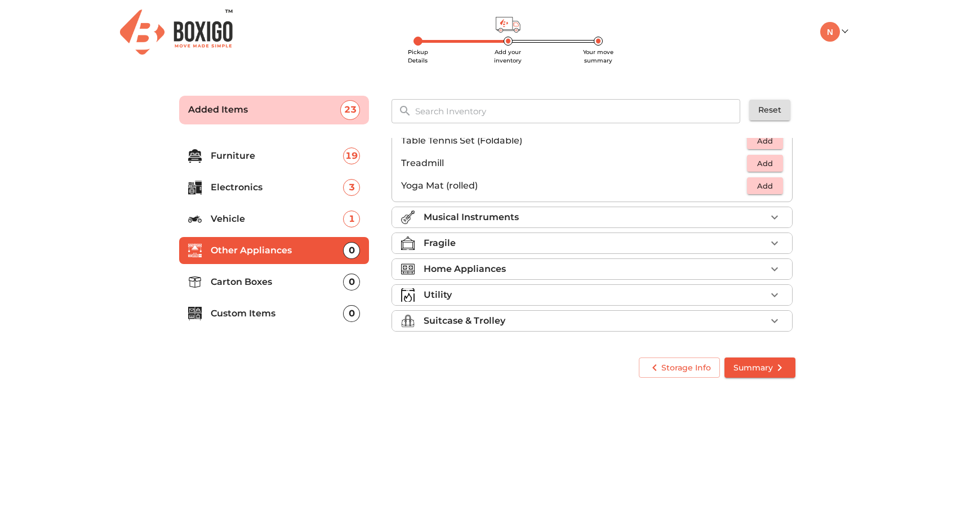
click at [626, 269] on div "Home Appliances" at bounding box center [595, 270] width 343 height 14
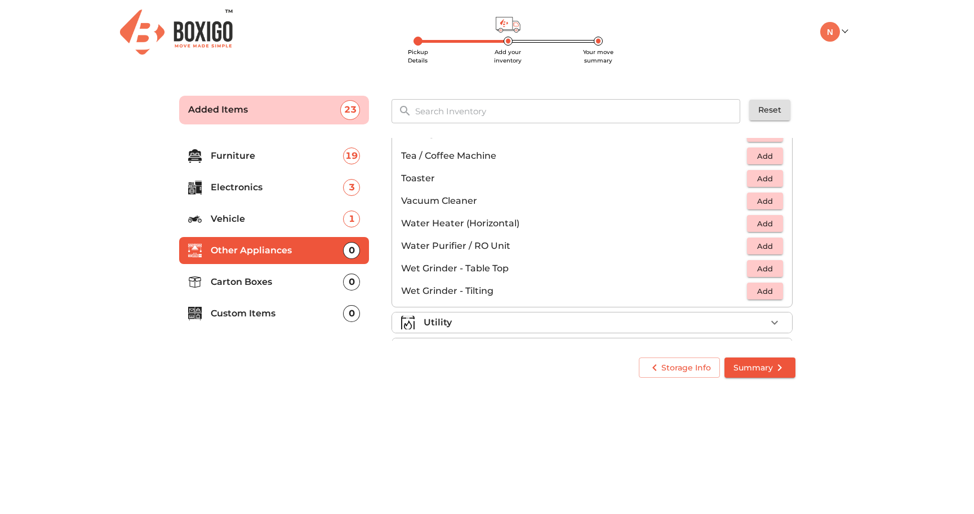
scroll to position [783, 0]
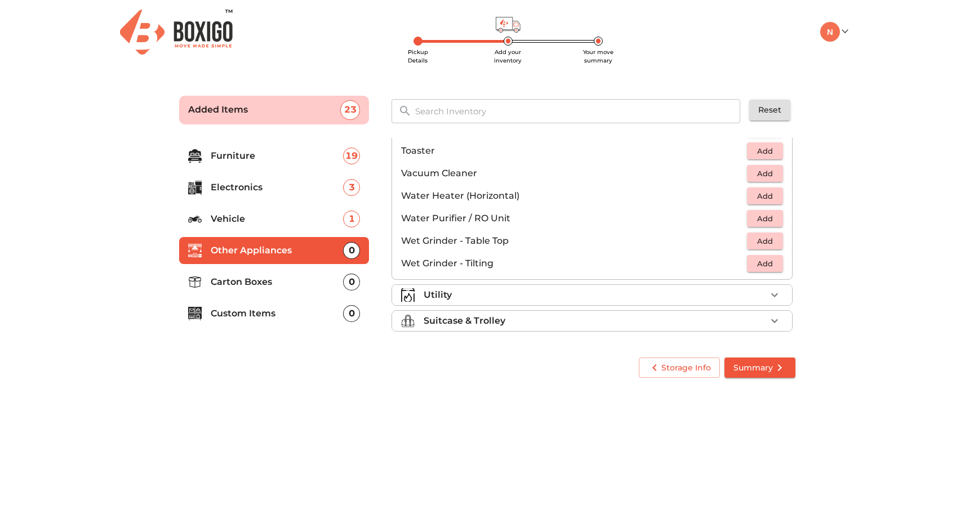
click at [551, 294] on div "Utility" at bounding box center [595, 295] width 343 height 14
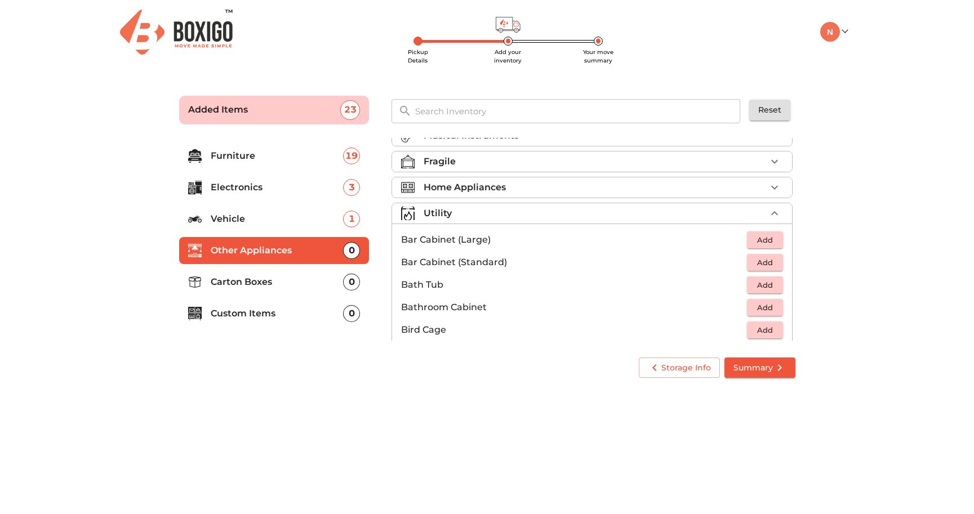
scroll to position [0, 0]
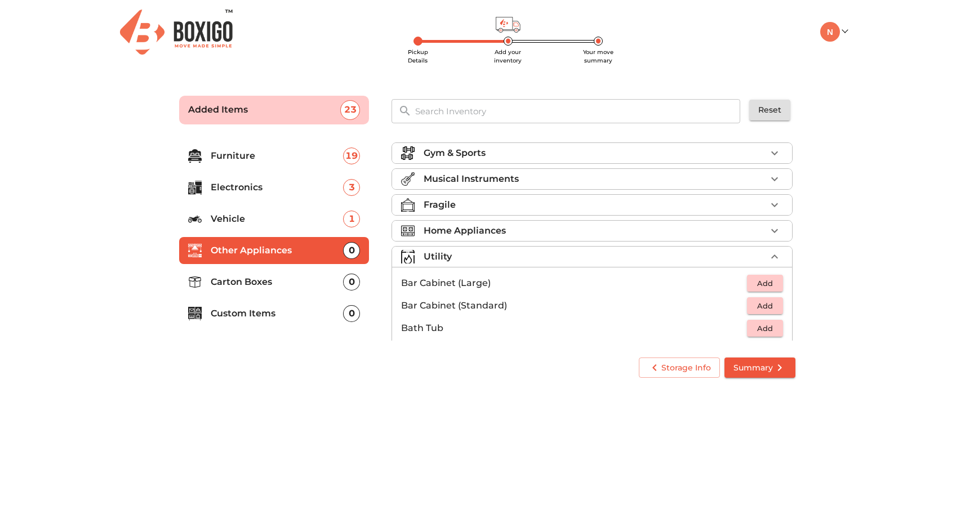
click at [475, 104] on input "text" at bounding box center [578, 111] width 340 height 24
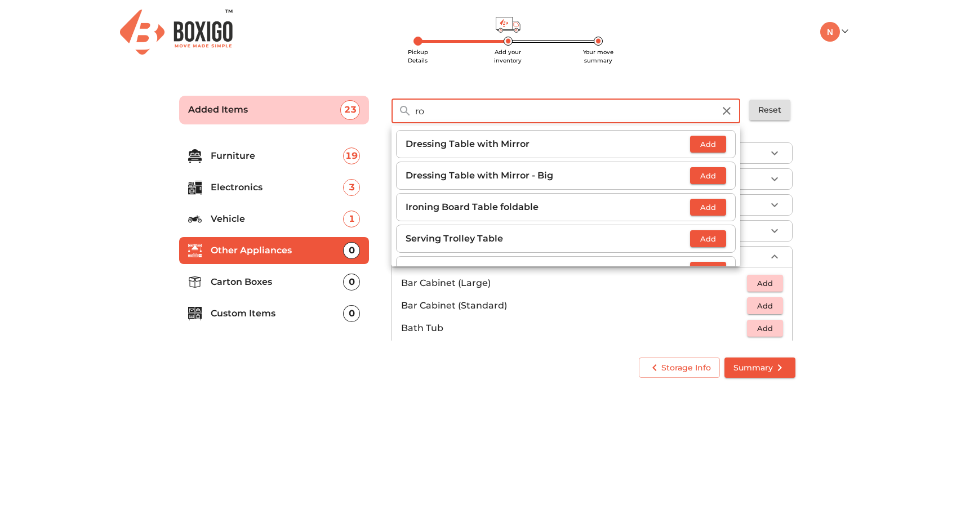
type input "r"
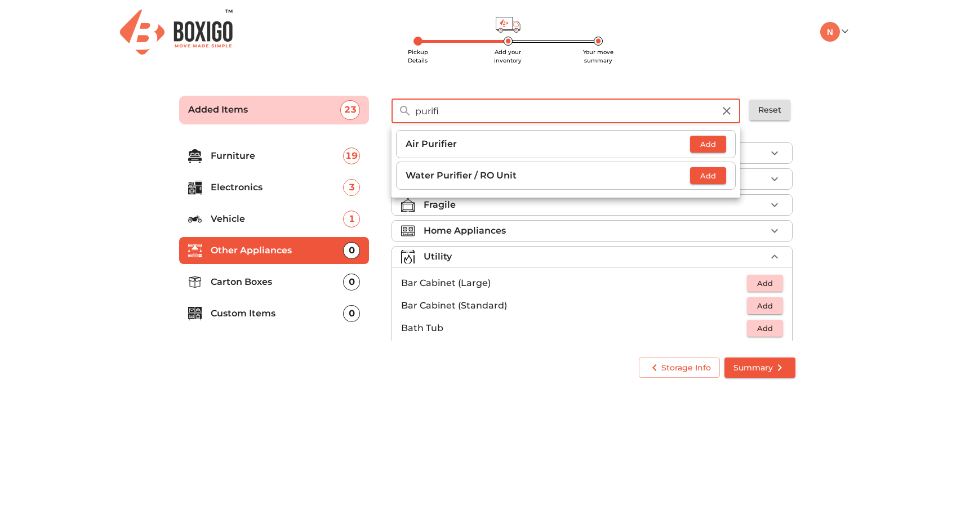
type input "purifi"
click at [709, 175] on span "Add" at bounding box center [708, 176] width 25 height 13
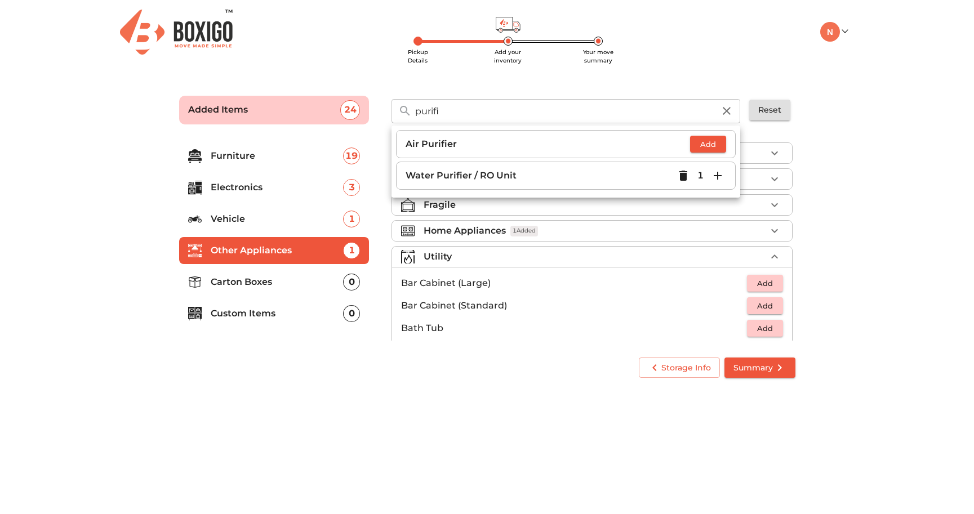
click at [882, 184] on main "Pickup Details Add your inventory Your move summary Added Items 24 purifi ​ Air…" at bounding box center [487, 235] width 974 height 310
click at [730, 114] on icon "button" at bounding box center [727, 111] width 14 height 14
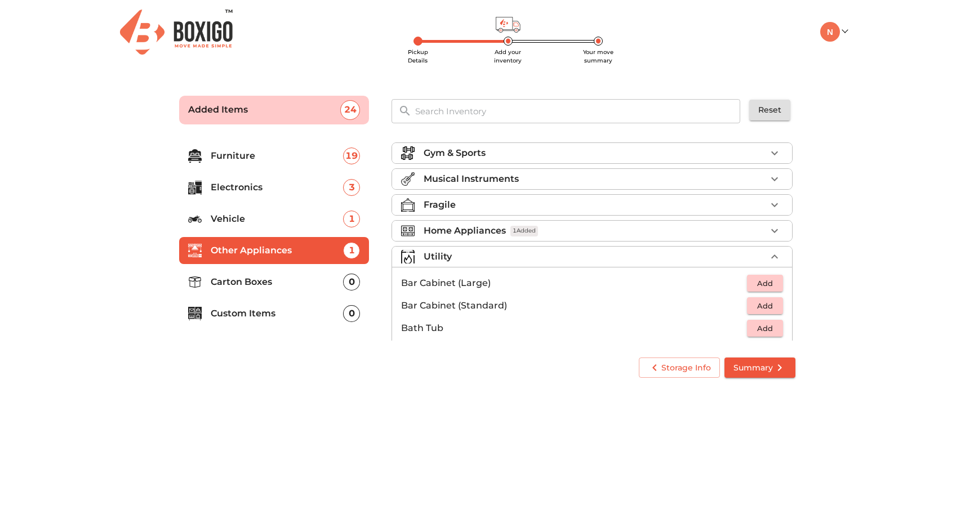
click at [874, 255] on main "Pickup Details Add your inventory Your move summary Added Items 24 ​ Reset Furn…" at bounding box center [487, 235] width 974 height 310
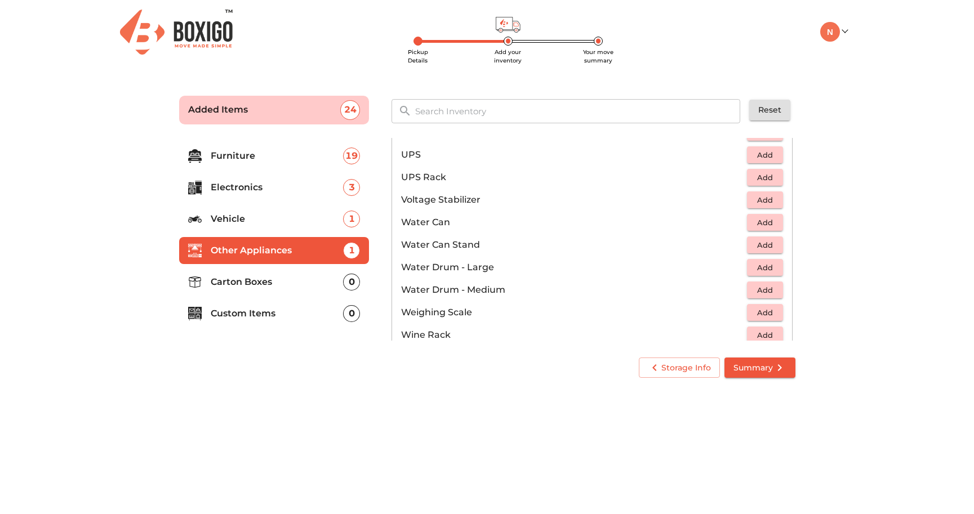
scroll to position [850, 0]
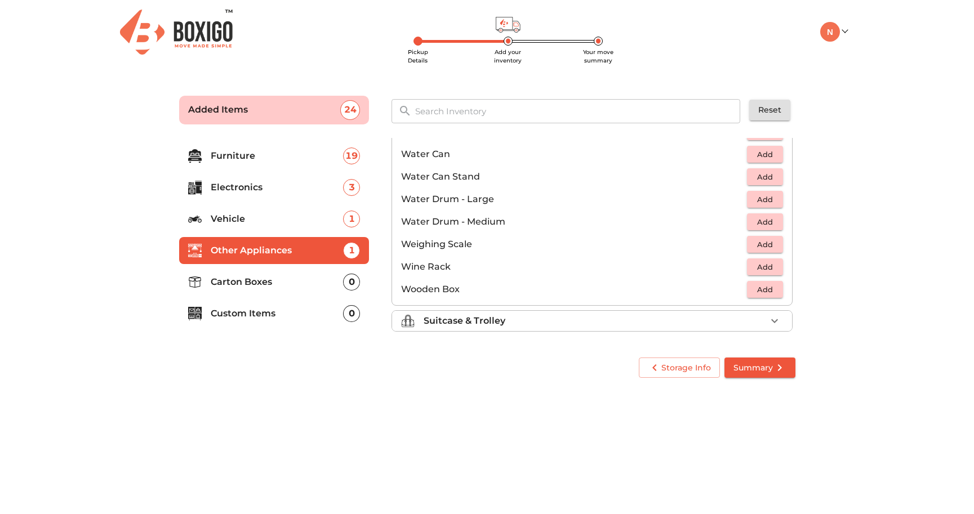
click at [548, 326] on div "Suitcase & Trolley" at bounding box center [595, 321] width 343 height 14
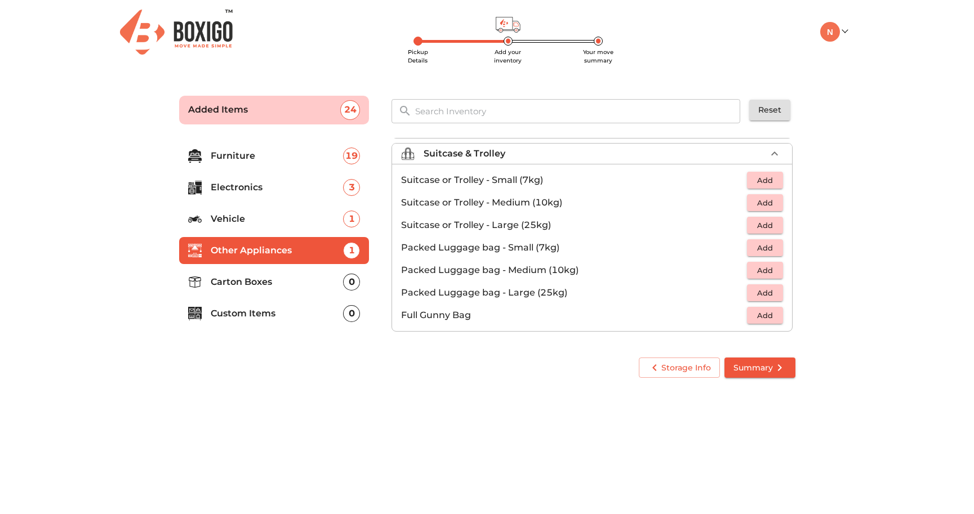
scroll to position [129, 0]
click at [771, 202] on span "Add" at bounding box center [765, 203] width 25 height 13
click at [774, 202] on icon "button" at bounding box center [775, 203] width 8 height 8
click at [235, 275] on li "Carton Boxes 0" at bounding box center [274, 282] width 190 height 27
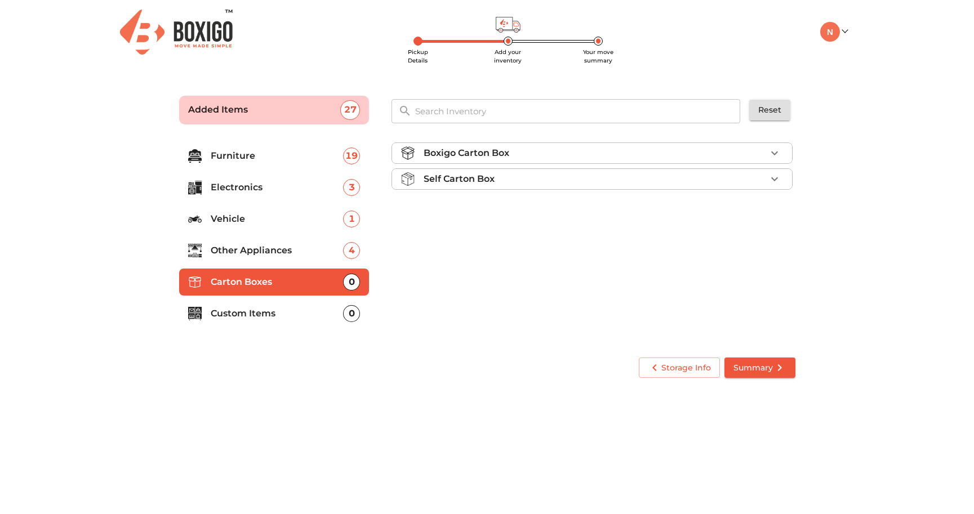
scroll to position [0, 0]
click at [637, 154] on div "Boxigo Carton Box" at bounding box center [595, 153] width 343 height 14
click at [687, 216] on div "Self Carton Box" at bounding box center [595, 212] width 343 height 14
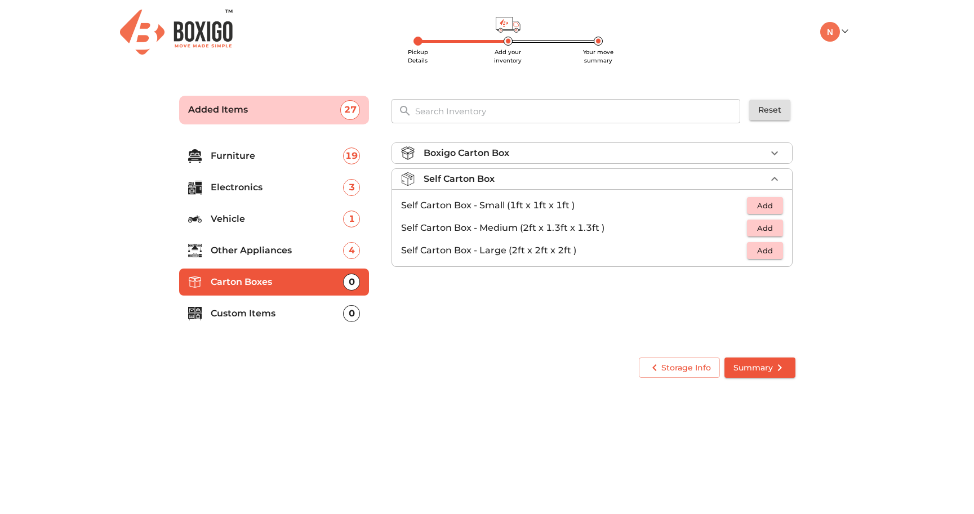
click at [653, 153] on div "Boxigo Carton Box" at bounding box center [595, 153] width 343 height 14
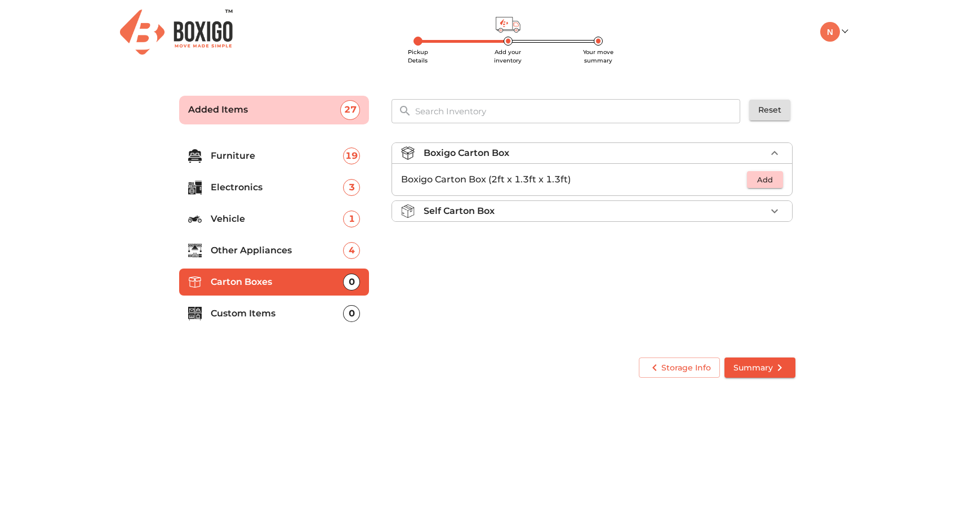
click at [765, 181] on span "Add" at bounding box center [765, 180] width 25 height 13
click at [779, 183] on icon "button" at bounding box center [775, 180] width 14 height 14
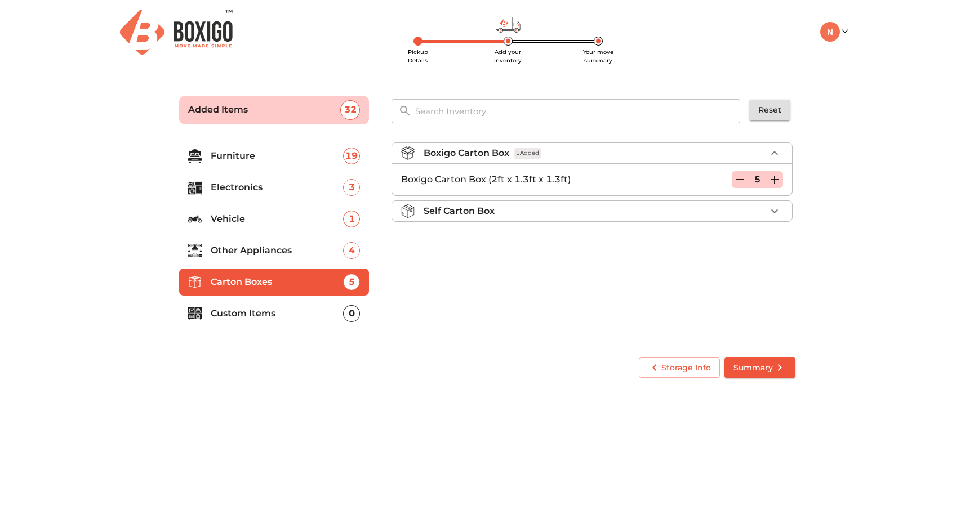
click at [779, 183] on icon "button" at bounding box center [775, 180] width 14 height 14
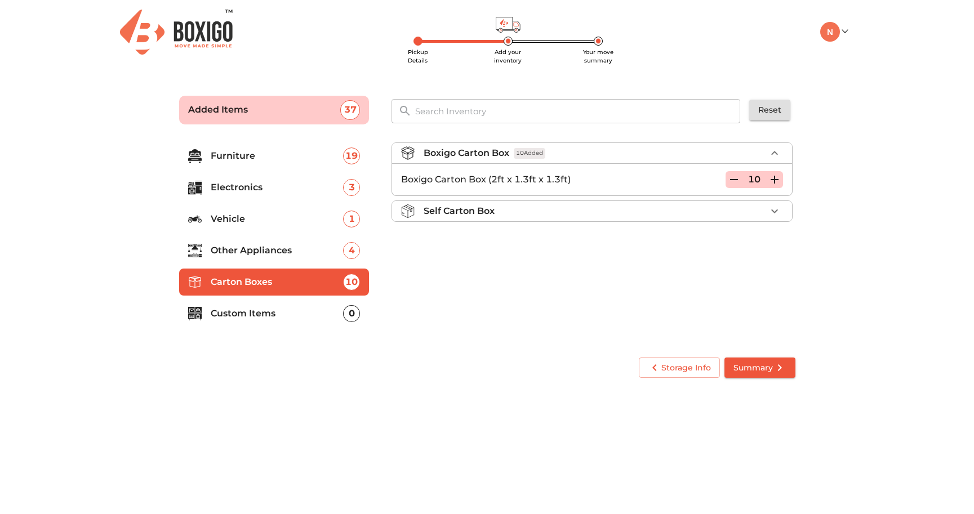
click at [268, 317] on p "Custom Items" at bounding box center [277, 314] width 133 height 14
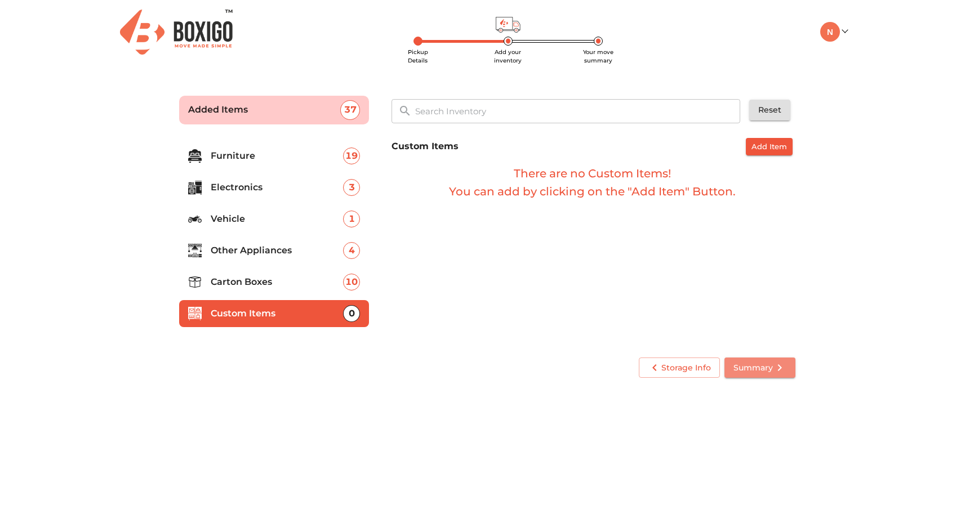
click at [740, 366] on span "Summary" at bounding box center [760, 368] width 53 height 14
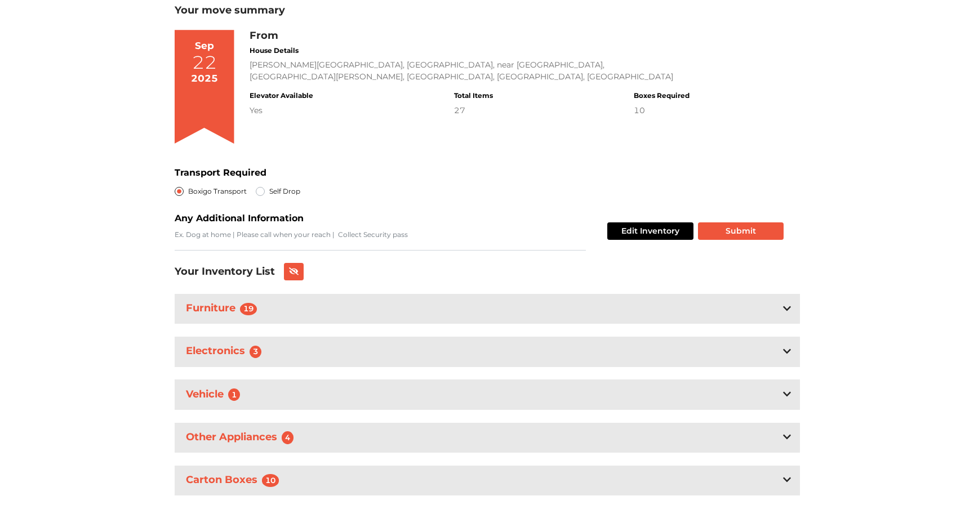
scroll to position [101, 0]
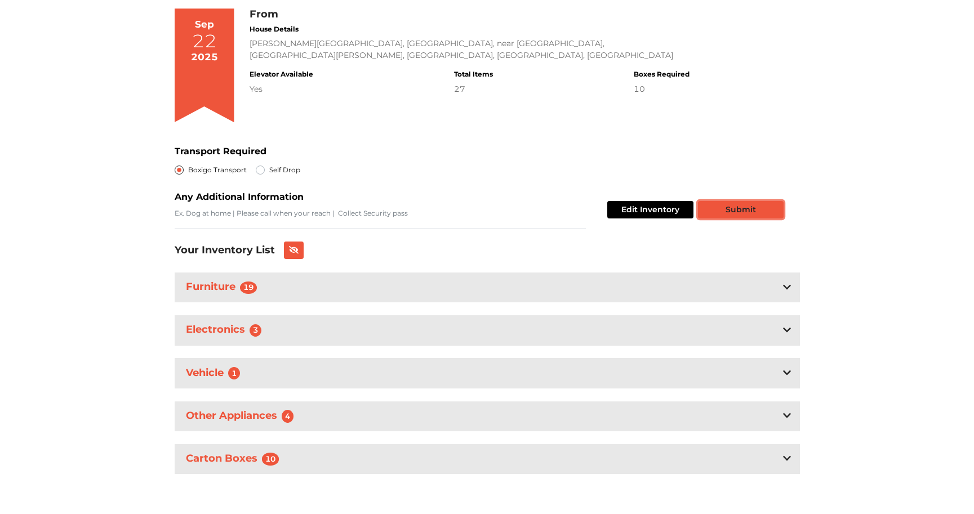
click at [730, 212] on button "Submit" at bounding box center [741, 209] width 86 height 17
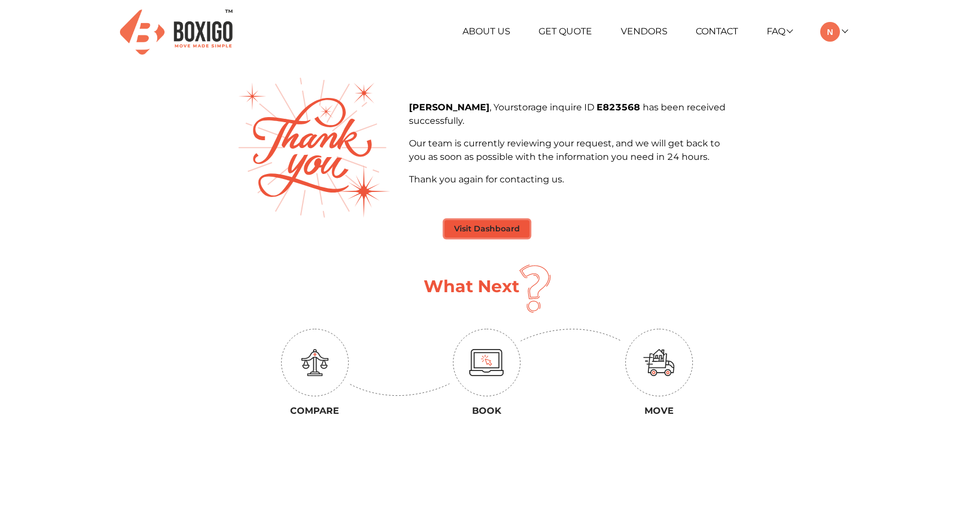
click at [486, 231] on button "Visit Dashboard" at bounding box center [487, 228] width 85 height 17
